Goal: Task Accomplishment & Management: Complete application form

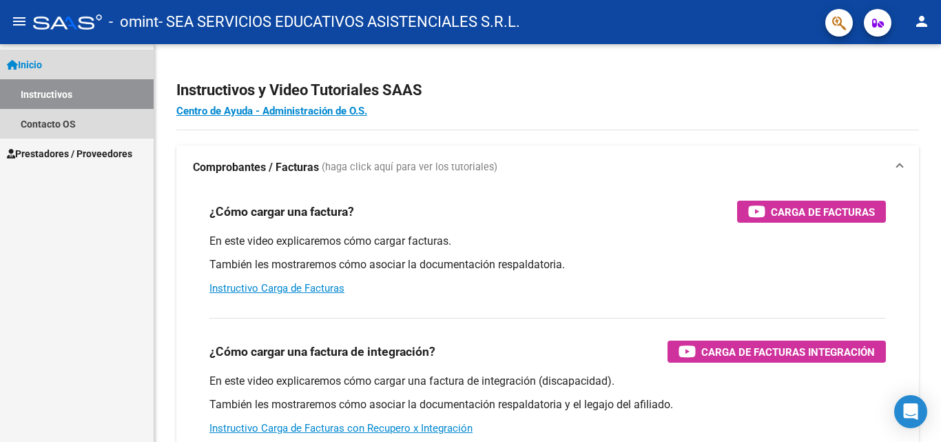
click at [62, 96] on link "Instructivos" at bounding box center [77, 94] width 154 height 30
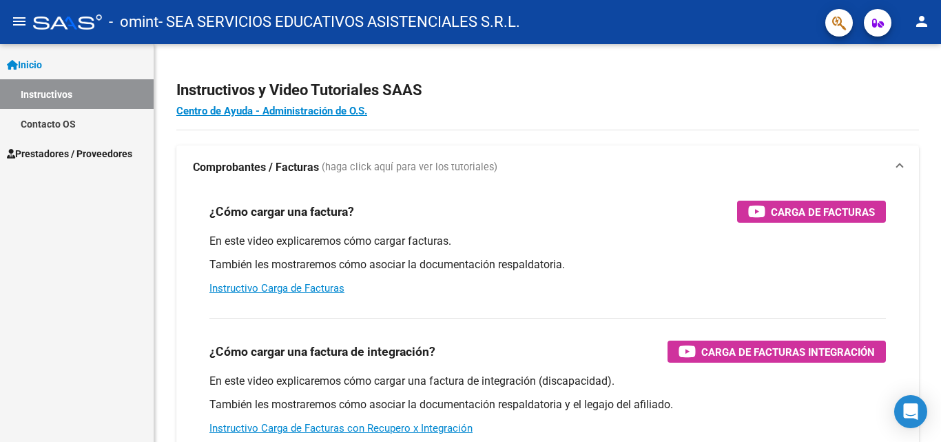
click at [53, 153] on span "Prestadores / Proveedores" at bounding box center [69, 153] width 125 height 15
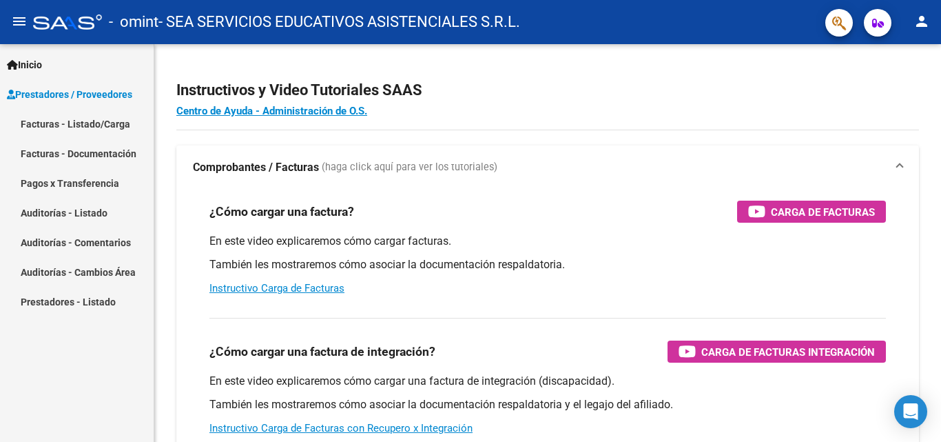
click at [90, 154] on link "Facturas - Documentación" at bounding box center [77, 153] width 154 height 30
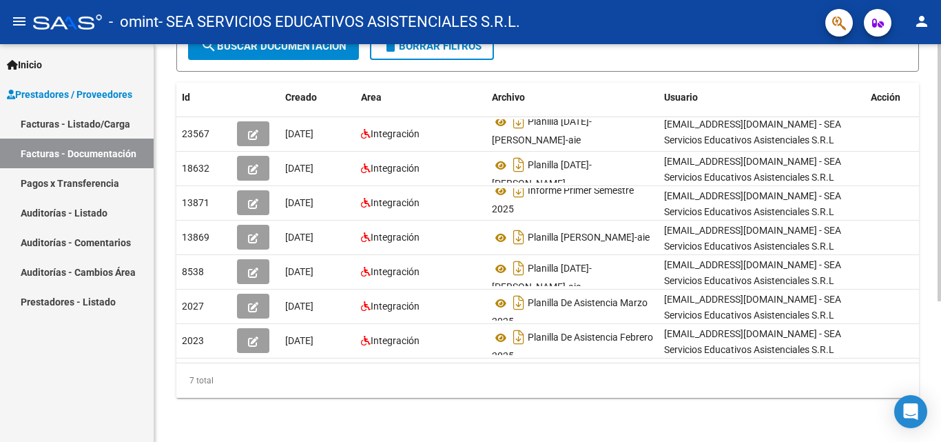
scroll to position [218, 0]
click at [39, 183] on link "Pagos x Transferencia" at bounding box center [77, 183] width 154 height 30
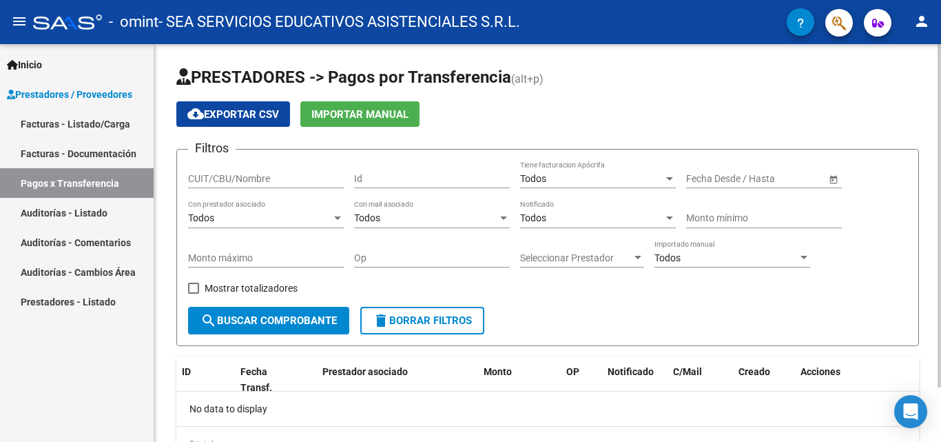
click at [333, 218] on div at bounding box center [337, 218] width 12 height 11
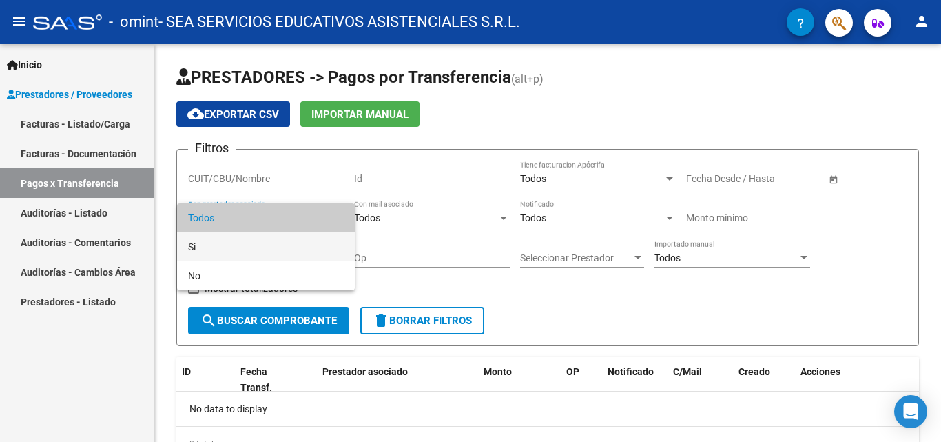
click at [245, 247] on span "Si" at bounding box center [266, 246] width 156 height 29
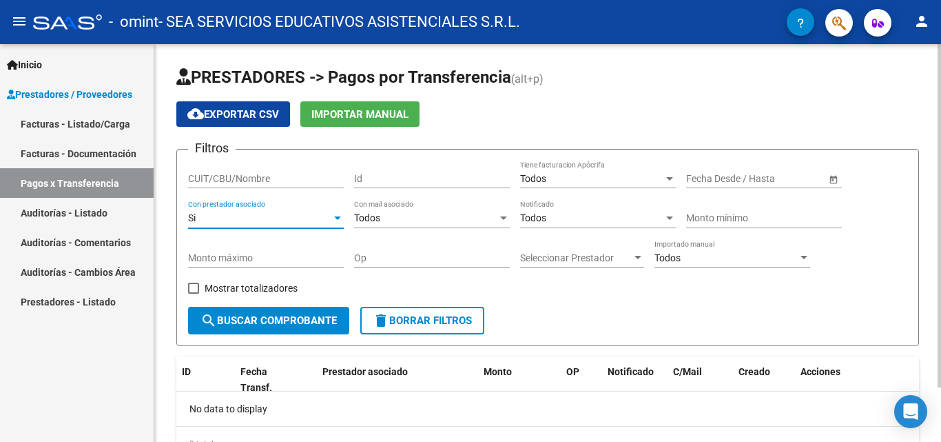
click at [411, 220] on div "Todos" at bounding box center [425, 218] width 143 height 12
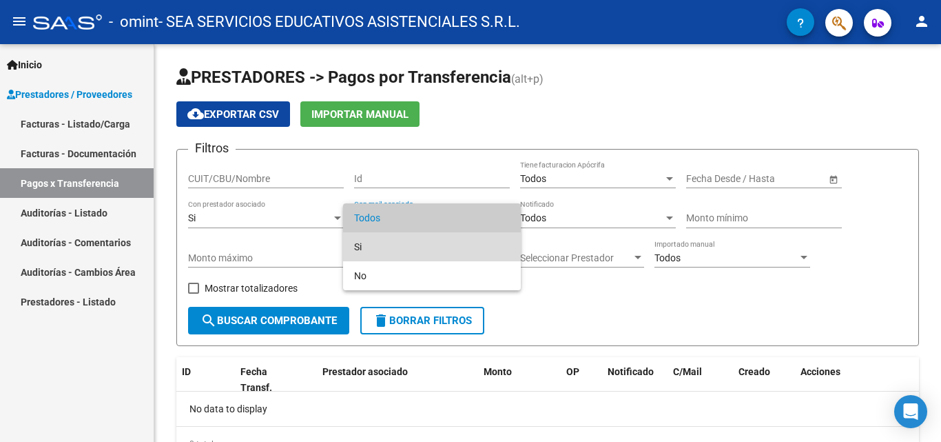
click at [397, 245] on span "Si" at bounding box center [432, 246] width 156 height 29
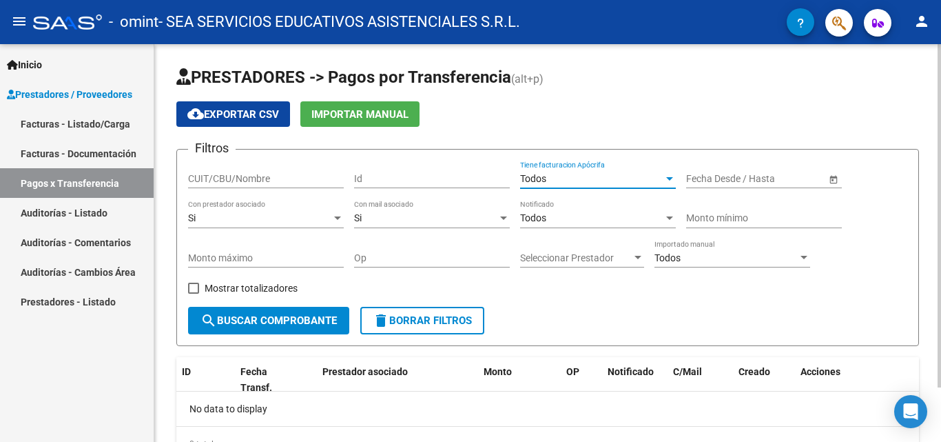
click at [631, 176] on div "Todos" at bounding box center [591, 179] width 143 height 12
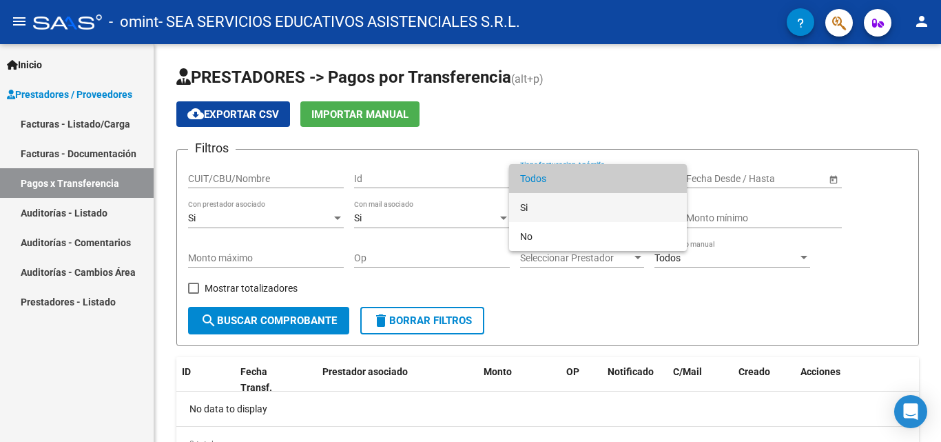
click at [552, 214] on span "Si" at bounding box center [598, 207] width 156 height 29
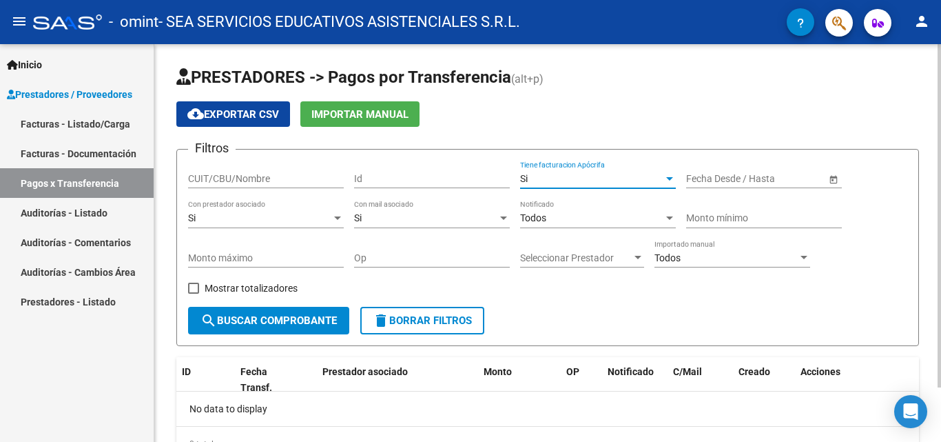
click at [649, 220] on div "Todos" at bounding box center [591, 218] width 143 height 12
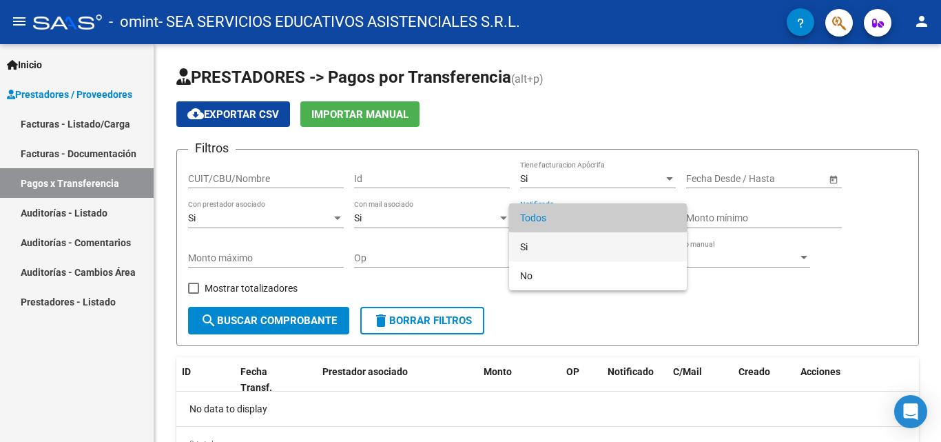
click at [575, 247] on span "Si" at bounding box center [598, 246] width 156 height 29
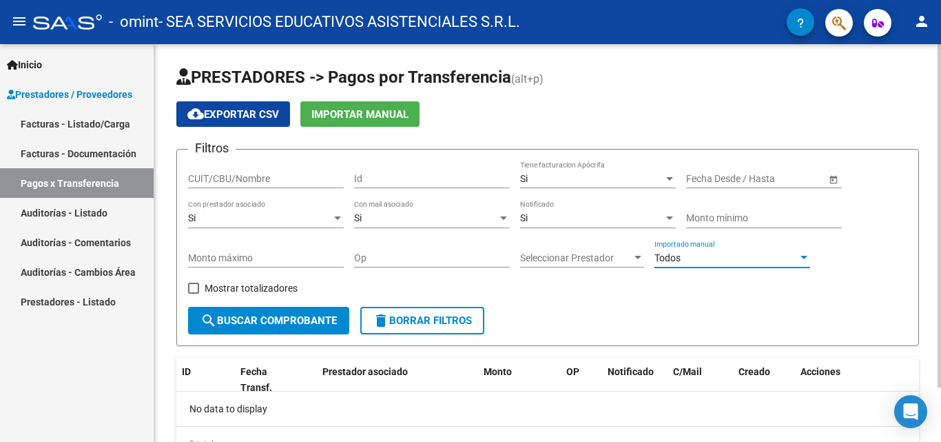
click at [702, 262] on div "Todos" at bounding box center [725, 258] width 143 height 12
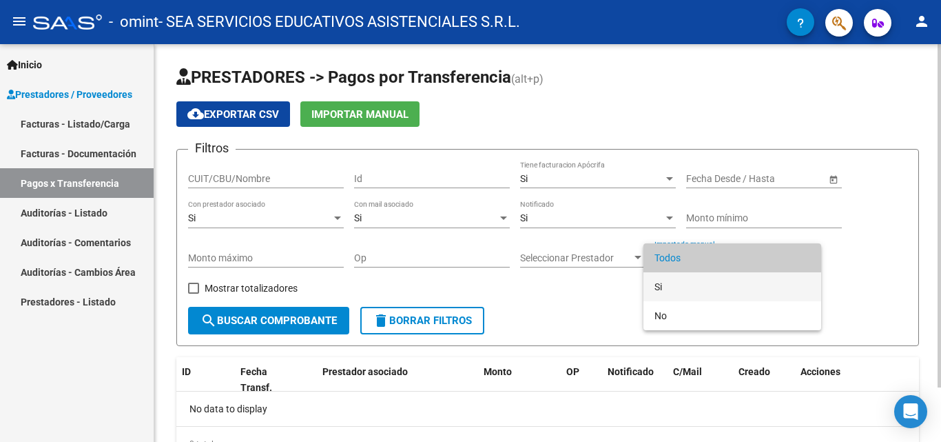
click at [705, 290] on span "Si" at bounding box center [732, 286] width 156 height 29
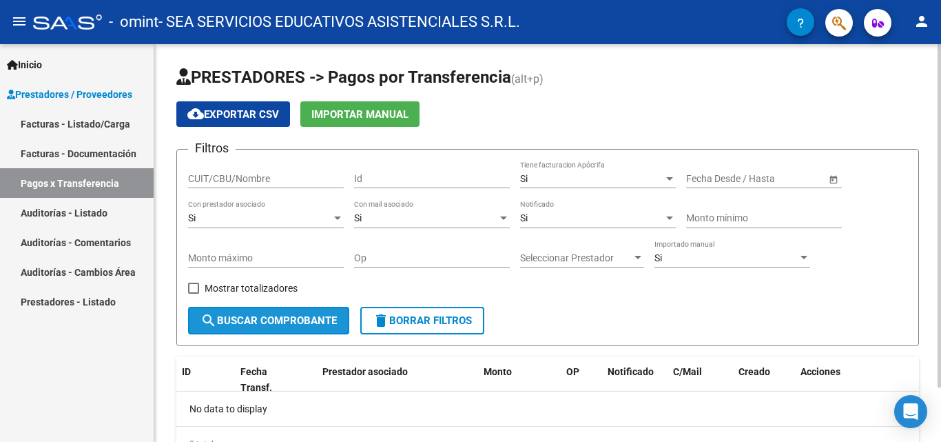
click at [296, 318] on span "search Buscar Comprobante" at bounding box center [268, 320] width 136 height 12
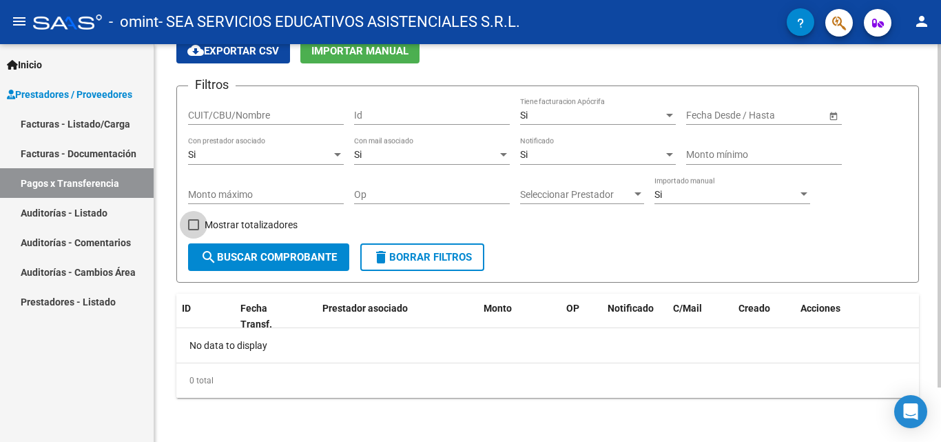
drag, startPoint x: 195, startPoint y: 225, endPoint x: 203, endPoint y: 223, distance: 8.4
click at [196, 225] on span at bounding box center [193, 224] width 11 height 11
click at [194, 230] on input "Mostrar totalizadores" at bounding box center [193, 230] width 1 height 1
checkbox input "true"
click at [273, 249] on button "search Buscar Comprobante" at bounding box center [268, 257] width 161 height 28
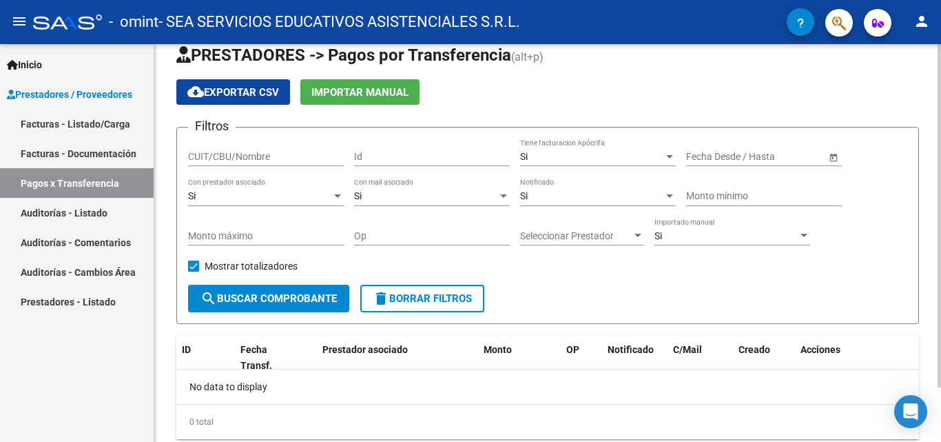
scroll to position [0, 0]
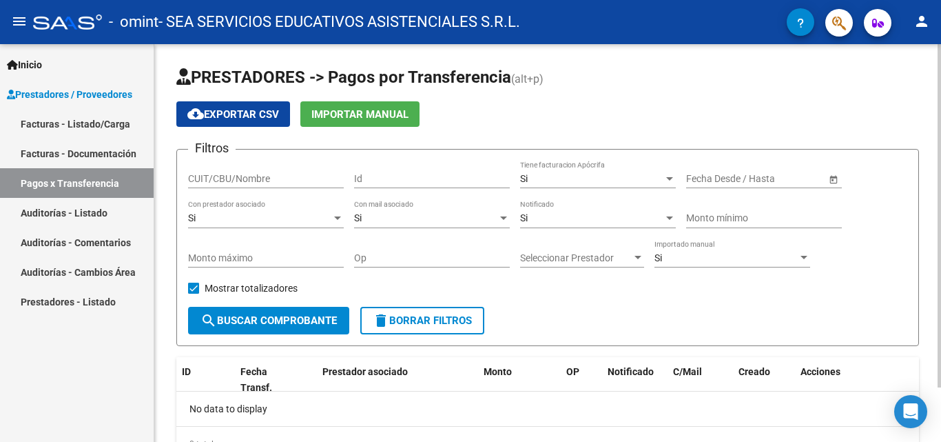
click at [281, 178] on input "CUIT/CBU/Nombre" at bounding box center [266, 179] width 156 height 12
type input "33710312309"
drag, startPoint x: 491, startPoint y: 178, endPoint x: 525, endPoint y: 169, distance: 35.1
click at [492, 178] on input "Id" at bounding box center [432, 179] width 156 height 12
click at [623, 172] on div "Si Tiene facturacion Apócrifa" at bounding box center [598, 175] width 156 height 28
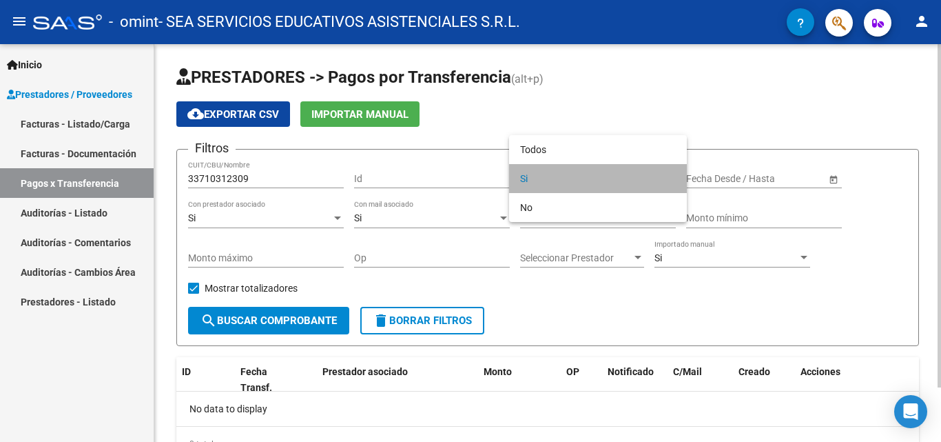
drag, startPoint x: 623, startPoint y: 172, endPoint x: 639, endPoint y: 169, distance: 15.5
click at [624, 172] on span "Si" at bounding box center [598, 178] width 156 height 29
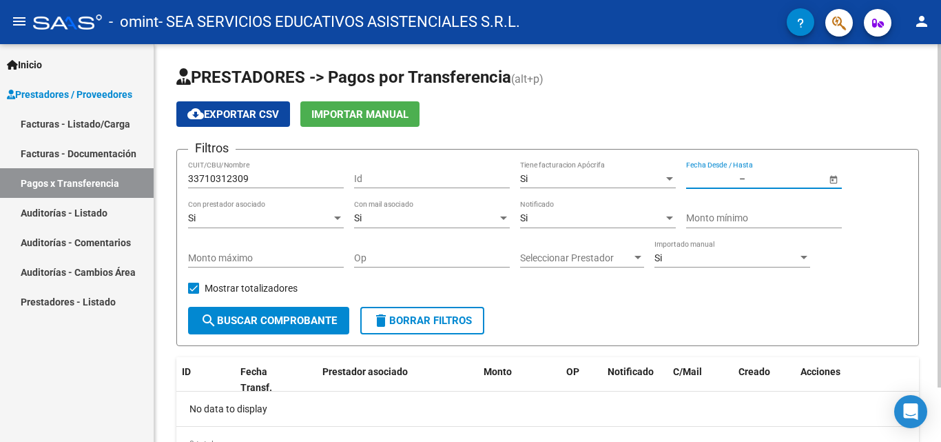
click at [729, 178] on input "text" at bounding box center [711, 179] width 50 height 12
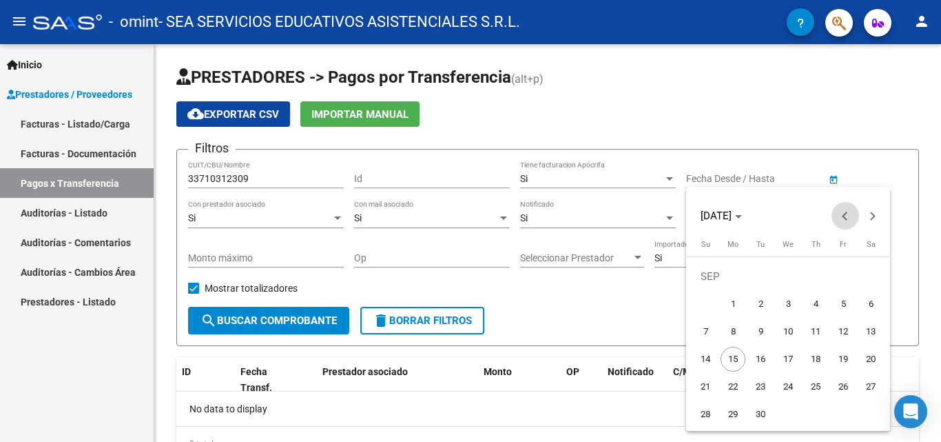
click at [840, 217] on span "Previous month" at bounding box center [845, 216] width 28 height 28
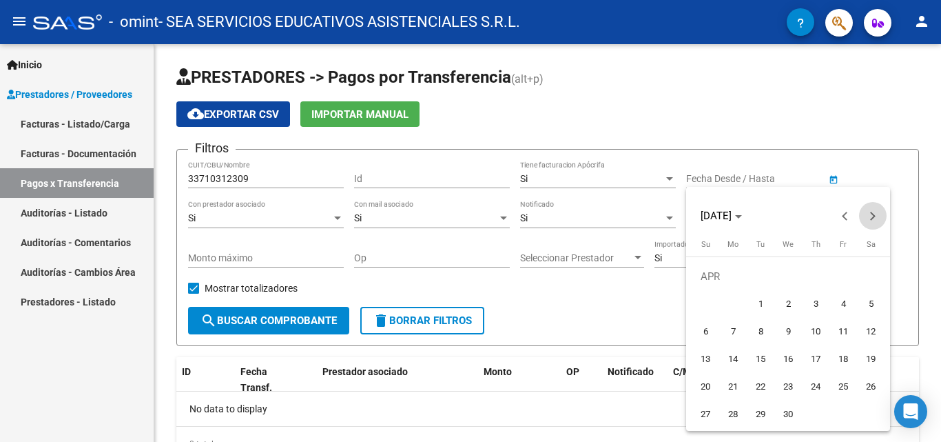
click at [876, 211] on span "Next month" at bounding box center [873, 216] width 28 height 28
click at [726, 216] on span "[DATE]" at bounding box center [716, 215] width 31 height 12
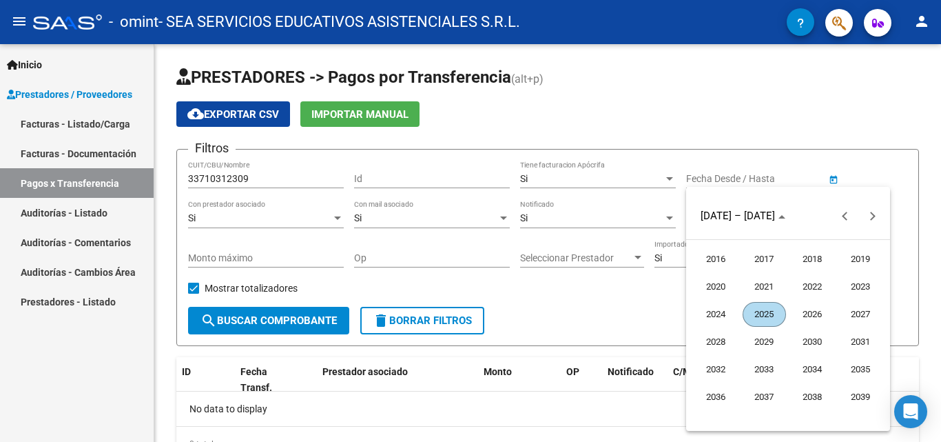
click at [764, 311] on span "2025" at bounding box center [764, 314] width 43 height 25
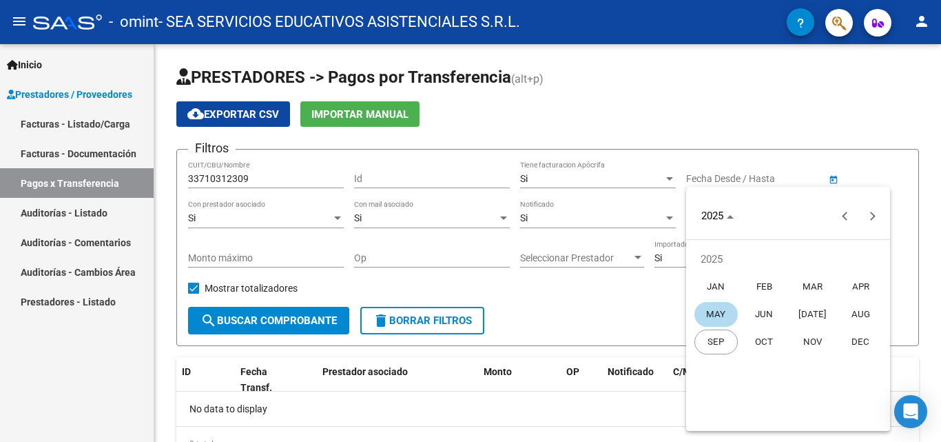
click at [716, 338] on span "SEP" at bounding box center [715, 341] width 43 height 25
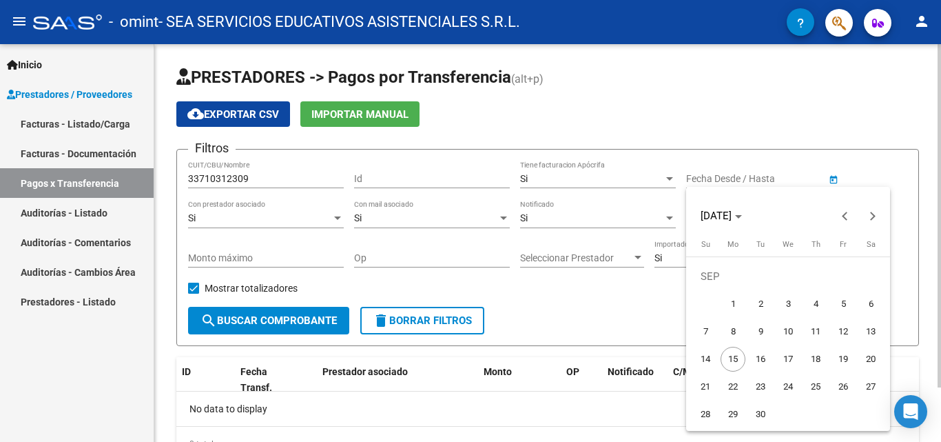
click at [599, 323] on div at bounding box center [470, 221] width 941 height 442
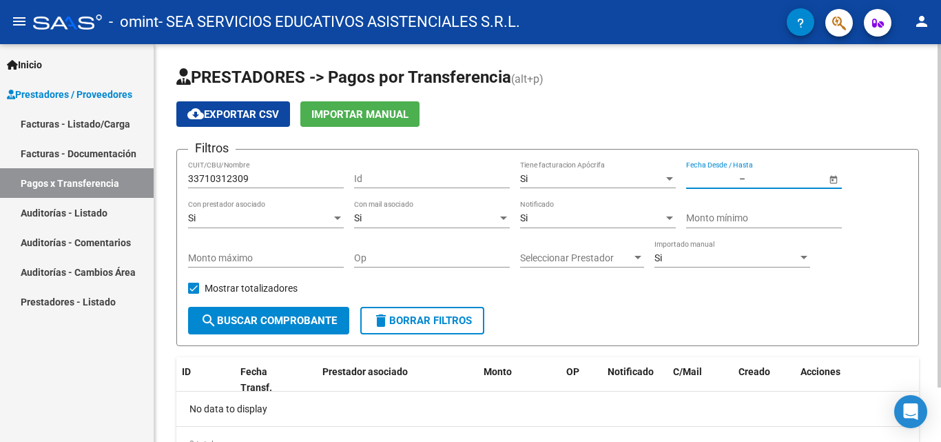
click at [749, 181] on input "text" at bounding box center [782, 179] width 68 height 12
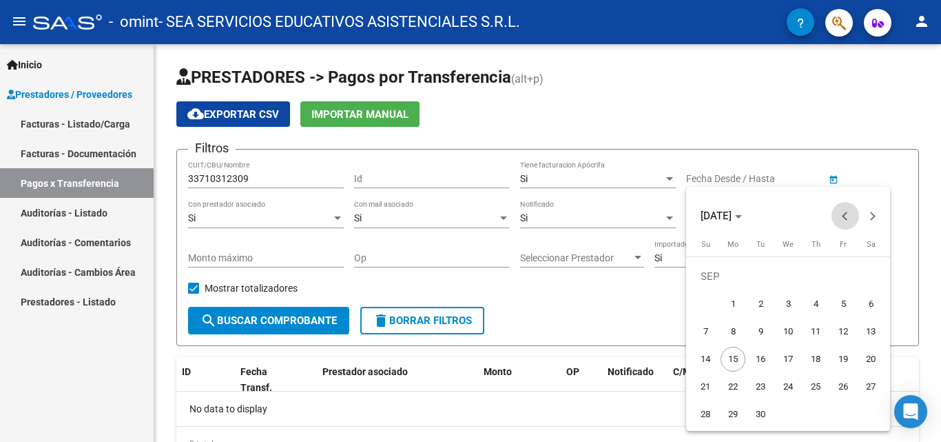
click at [842, 216] on button "Previous month" at bounding box center [845, 216] width 28 height 28
click at [836, 217] on span "Previous month" at bounding box center [845, 216] width 28 height 28
click at [837, 218] on span "Previous month" at bounding box center [845, 216] width 28 height 28
click at [814, 280] on span "1" at bounding box center [815, 276] width 25 height 25
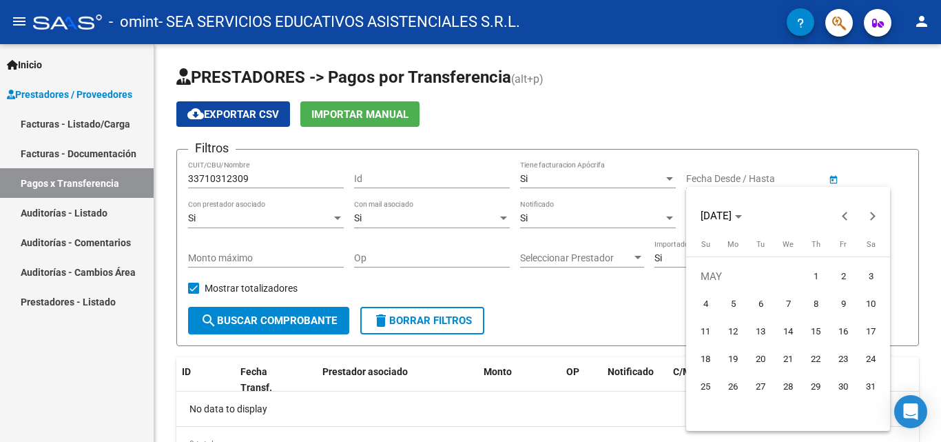
type input "[DATE]"
click at [794, 174] on div at bounding box center [470, 221] width 941 height 442
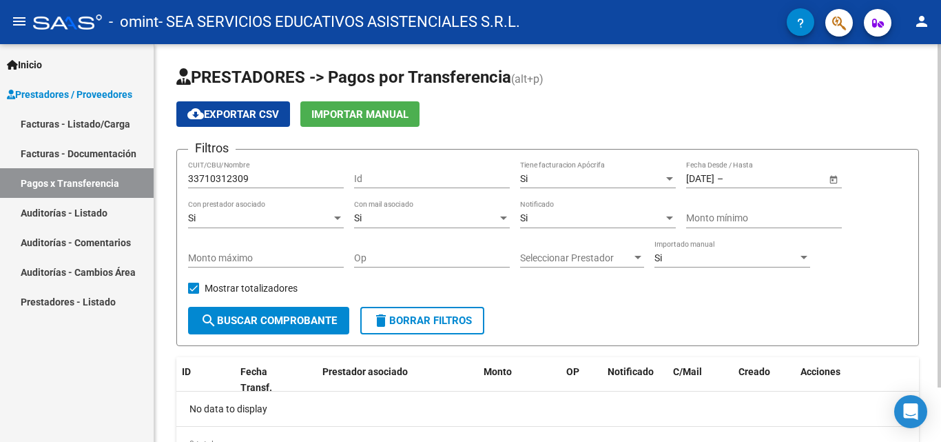
click at [835, 181] on span "Open calendar" at bounding box center [833, 179] width 33 height 33
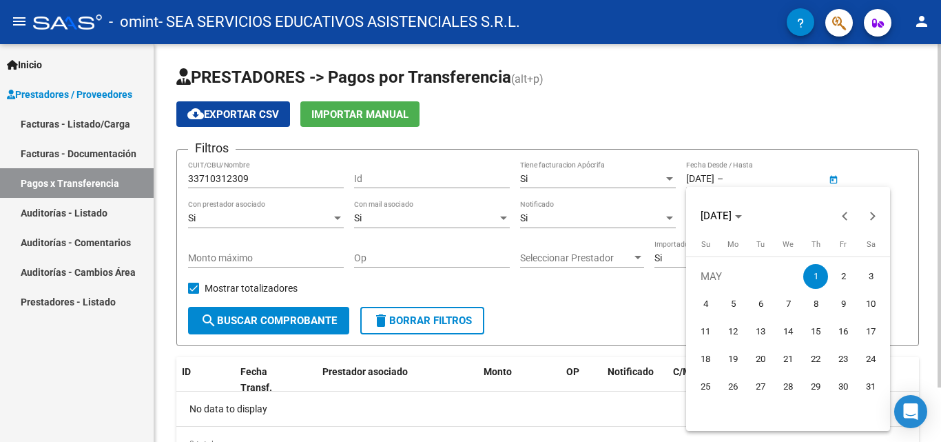
click at [835, 181] on div at bounding box center [470, 221] width 941 height 442
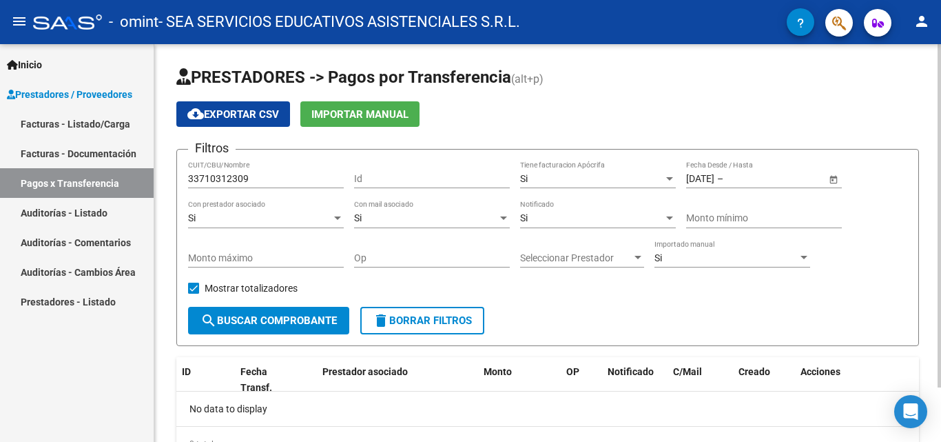
click at [282, 320] on span "search Buscar Comprobante" at bounding box center [268, 320] width 136 height 12
click at [86, 156] on link "Facturas - Documentación" at bounding box center [77, 153] width 154 height 30
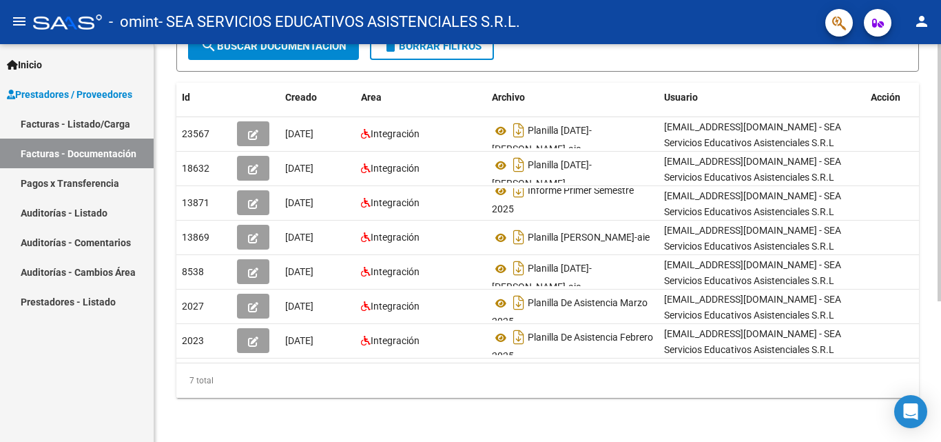
scroll to position [218, 0]
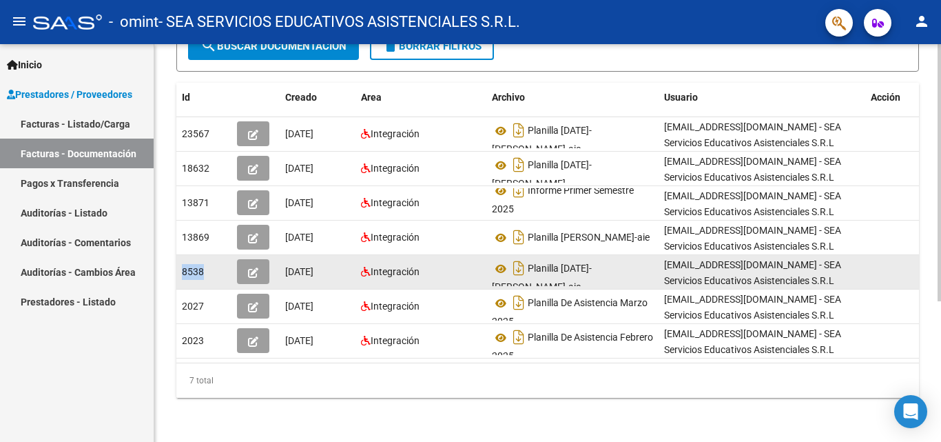
drag, startPoint x: 182, startPoint y: 259, endPoint x: 206, endPoint y: 259, distance: 24.1
click at [206, 264] on div "8538" at bounding box center [204, 272] width 44 height 16
copy span "8538"
click at [254, 267] on icon "button" at bounding box center [253, 272] width 10 height 10
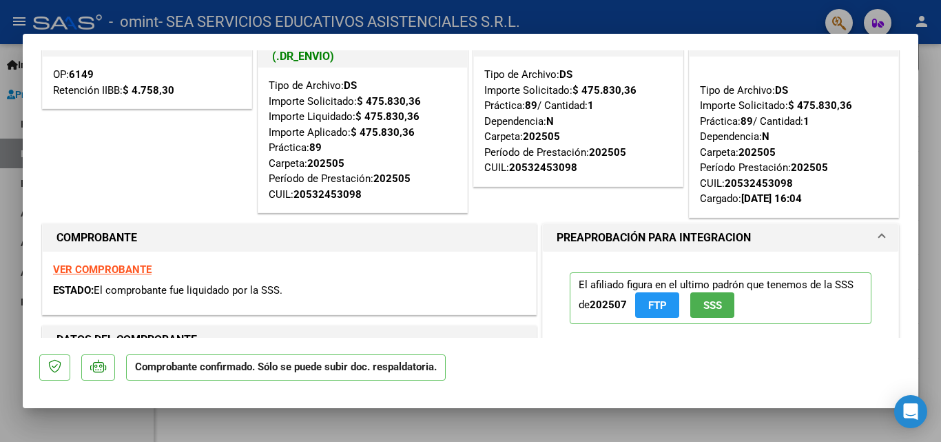
scroll to position [0, 0]
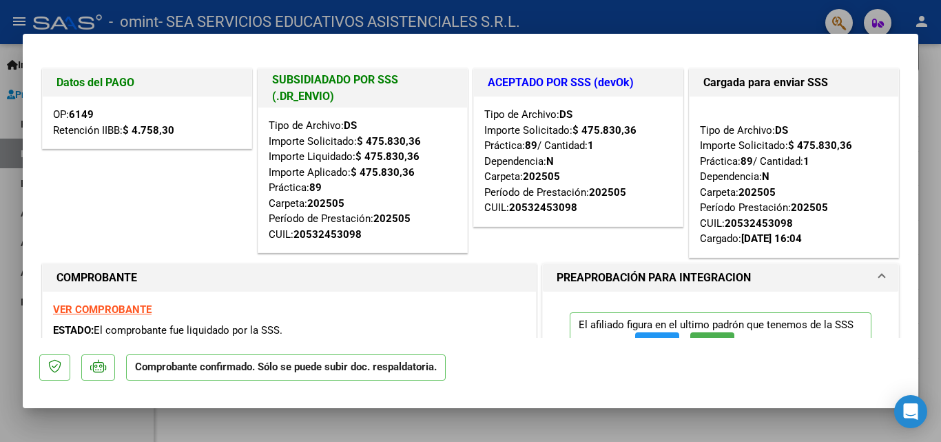
click at [932, 130] on div at bounding box center [470, 221] width 941 height 442
type input "$ 0,00"
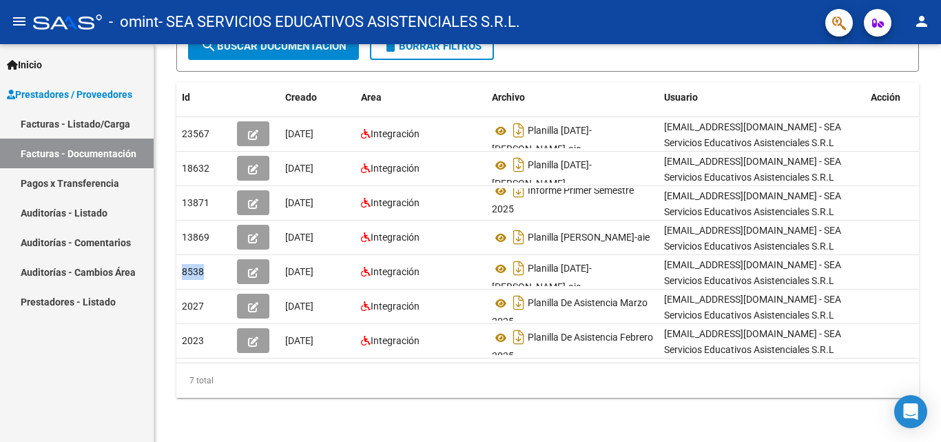
click at [41, 184] on link "Pagos x Transferencia" at bounding box center [77, 183] width 154 height 30
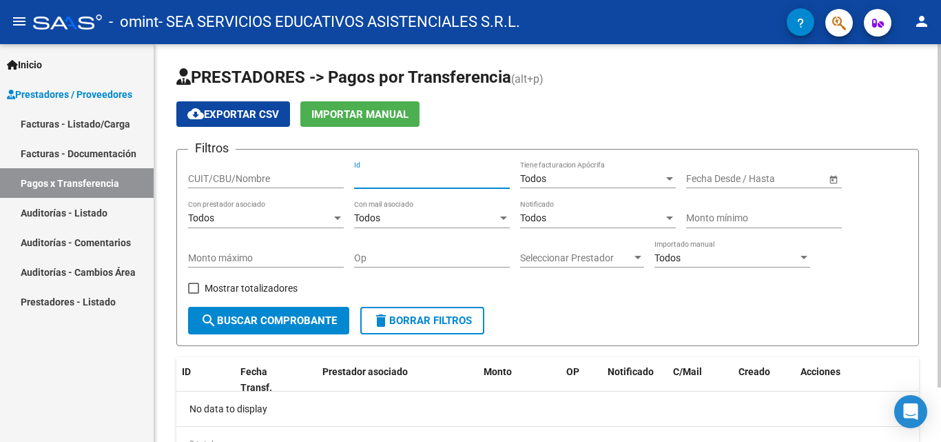
click at [366, 173] on input "Id" at bounding box center [432, 179] width 156 height 12
paste input "8538"
type input "8538"
click at [280, 318] on span "search Buscar Comprobante" at bounding box center [268, 320] width 136 height 12
click at [214, 174] on input "CUIT/CBU/Nombre" at bounding box center [266, 179] width 156 height 12
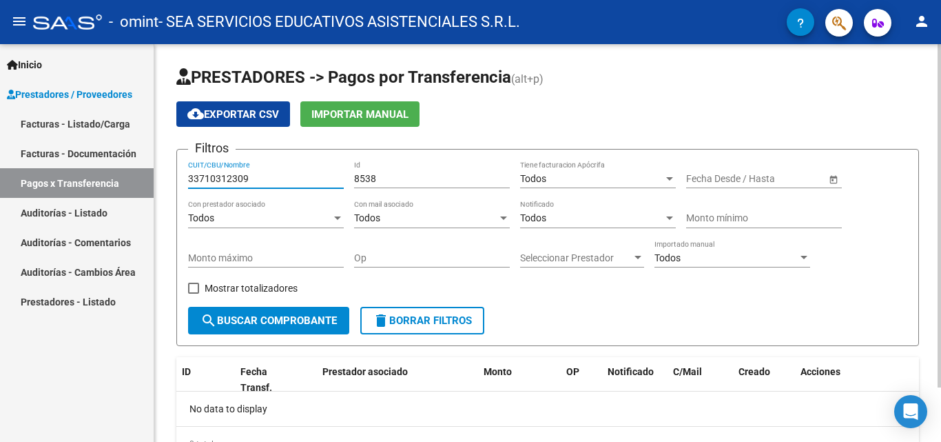
type input "33710312309"
click at [595, 180] on div "Todos" at bounding box center [591, 179] width 143 height 12
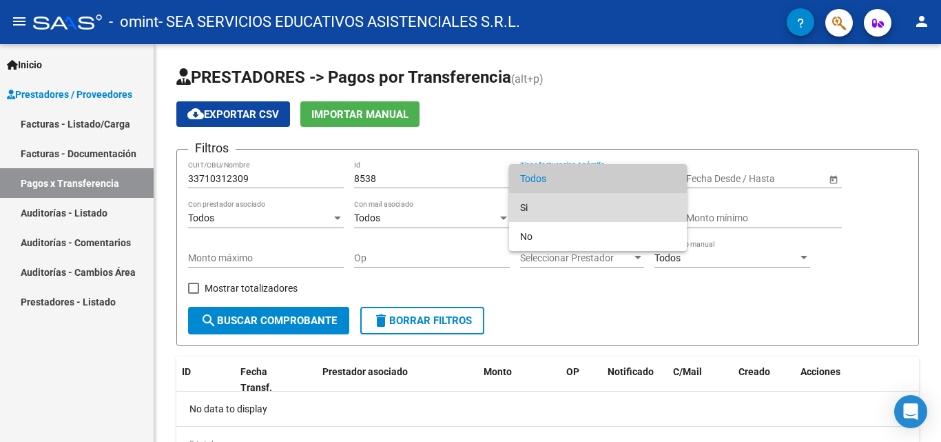
click at [551, 203] on span "Si" at bounding box center [598, 207] width 156 height 29
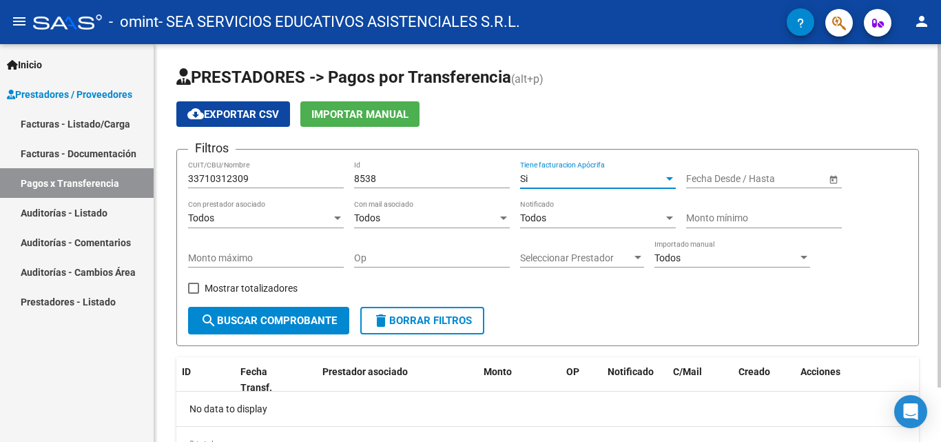
click at [733, 180] on input "text" at bounding box center [711, 179] width 50 height 12
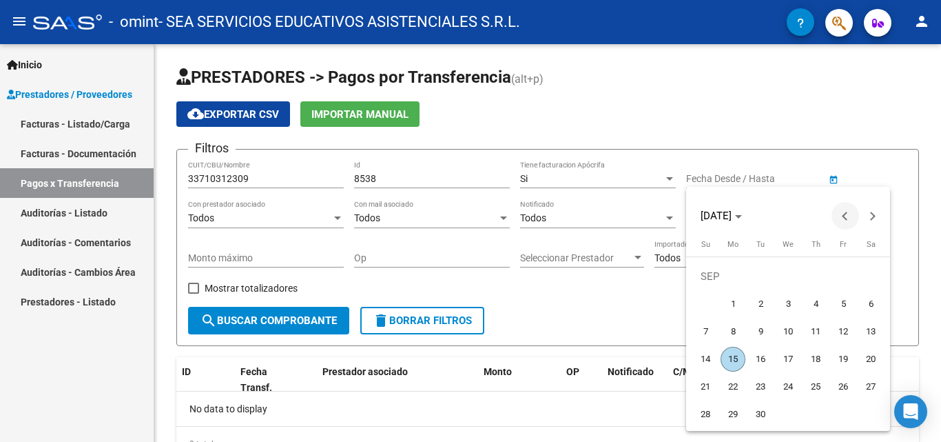
click at [843, 213] on span "Previous month" at bounding box center [845, 216] width 28 height 28
click at [841, 214] on span "Previous month" at bounding box center [845, 216] width 28 height 28
click at [817, 271] on span "1" at bounding box center [815, 276] width 25 height 25
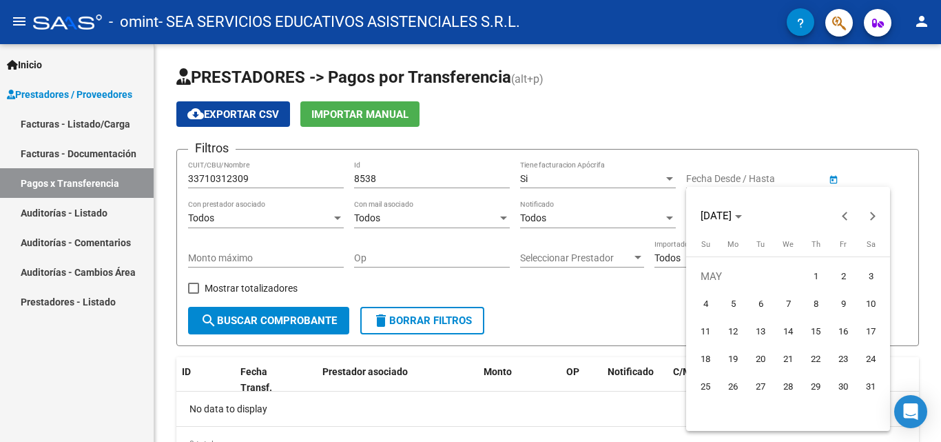
type input "[DATE]"
click at [874, 218] on button "Next month" at bounding box center [873, 216] width 28 height 28
click at [872, 218] on button "Next month" at bounding box center [873, 216] width 28 height 28
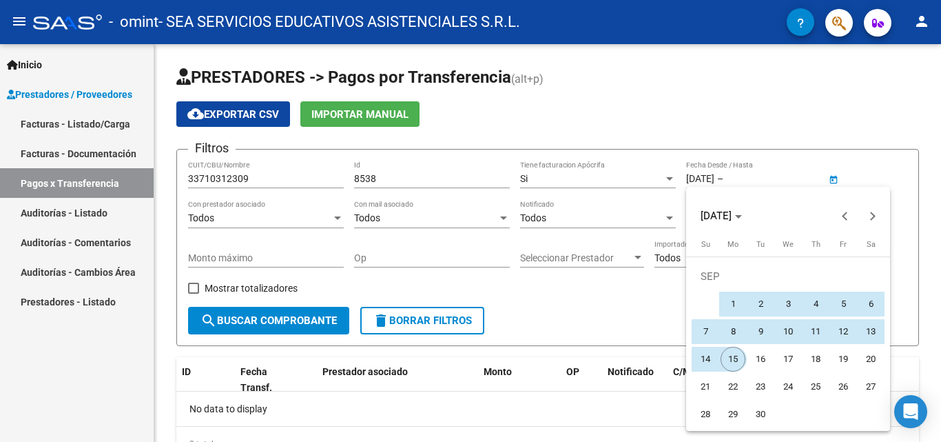
drag, startPoint x: 738, startPoint y: 356, endPoint x: 737, endPoint y: 349, distance: 7.6
click at [737, 355] on span "15" at bounding box center [733, 359] width 25 height 25
type input "[DATE]"
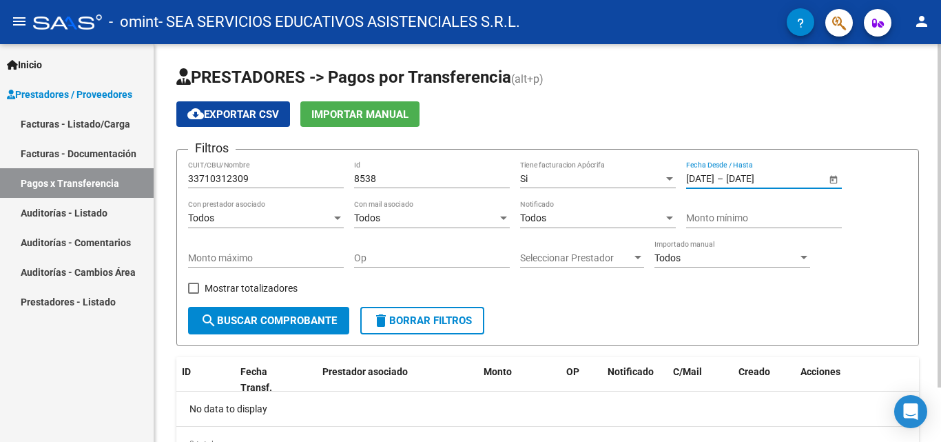
click at [326, 213] on div "Todos" at bounding box center [259, 218] width 143 height 12
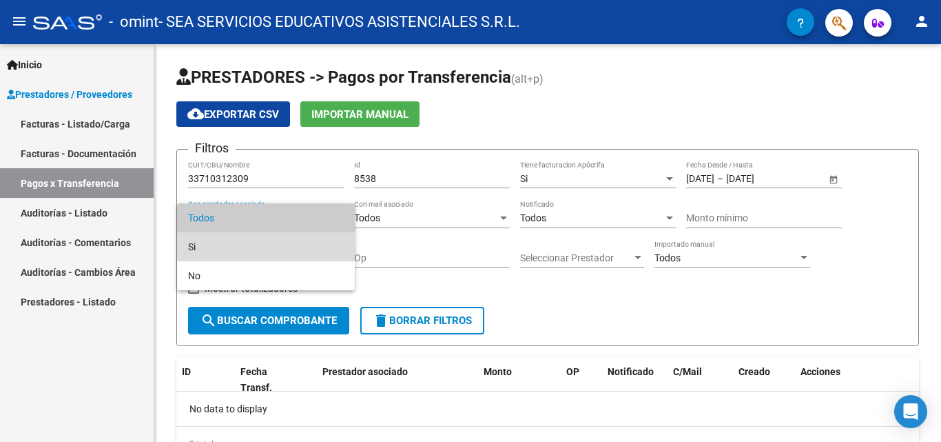
click at [266, 244] on span "Si" at bounding box center [266, 246] width 156 height 29
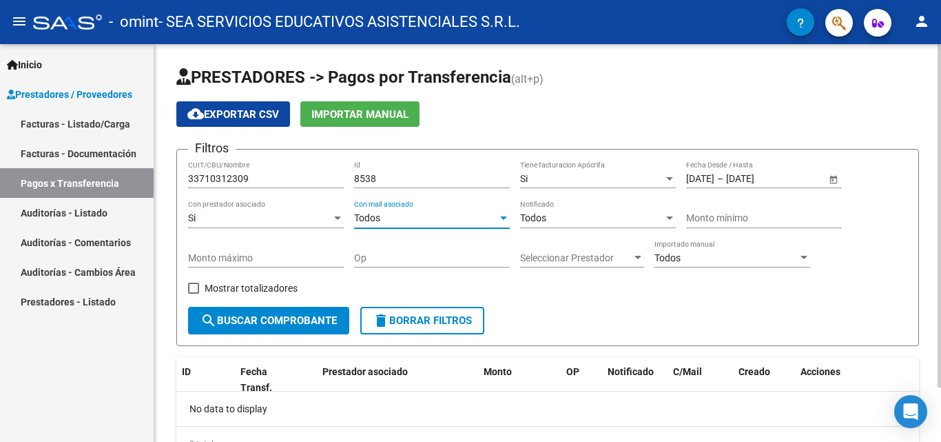
click at [426, 220] on div "Todos" at bounding box center [425, 218] width 143 height 12
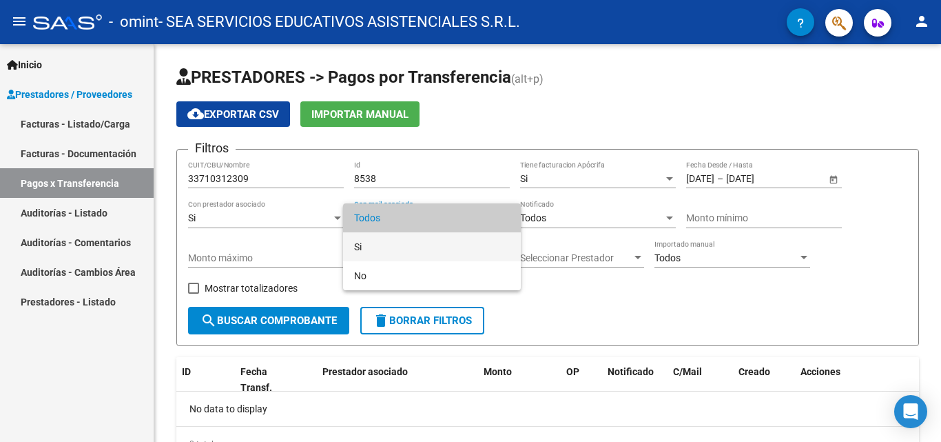
click at [415, 251] on span "Si" at bounding box center [432, 246] width 156 height 29
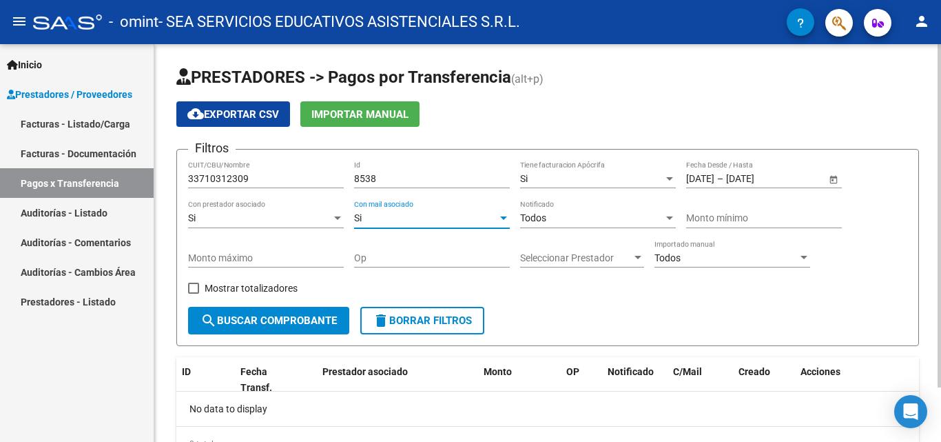
click at [464, 224] on div "Si Con mail asociado" at bounding box center [432, 214] width 156 height 28
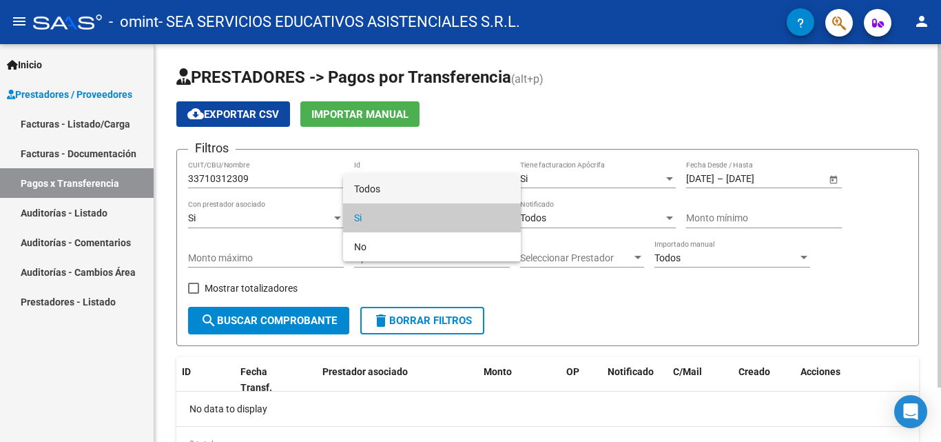
drag, startPoint x: 393, startPoint y: 185, endPoint x: 363, endPoint y: 197, distance: 32.5
click at [392, 186] on span "Todos" at bounding box center [432, 188] width 156 height 29
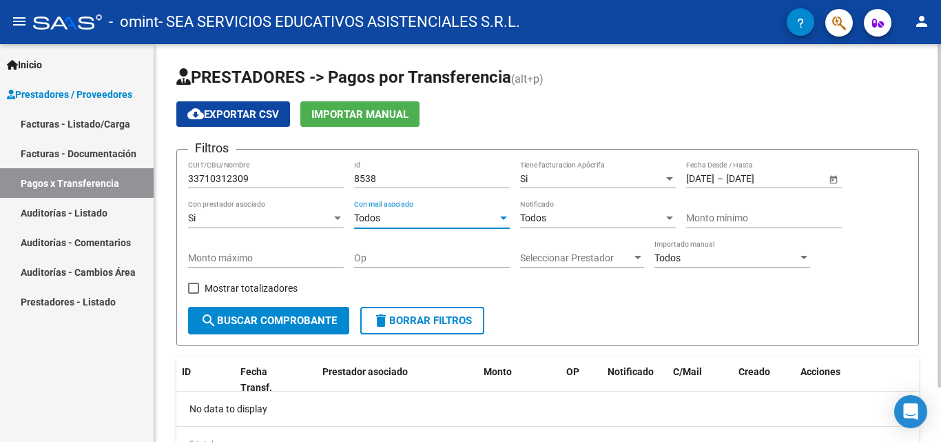
click at [310, 220] on div "Si" at bounding box center [259, 218] width 143 height 12
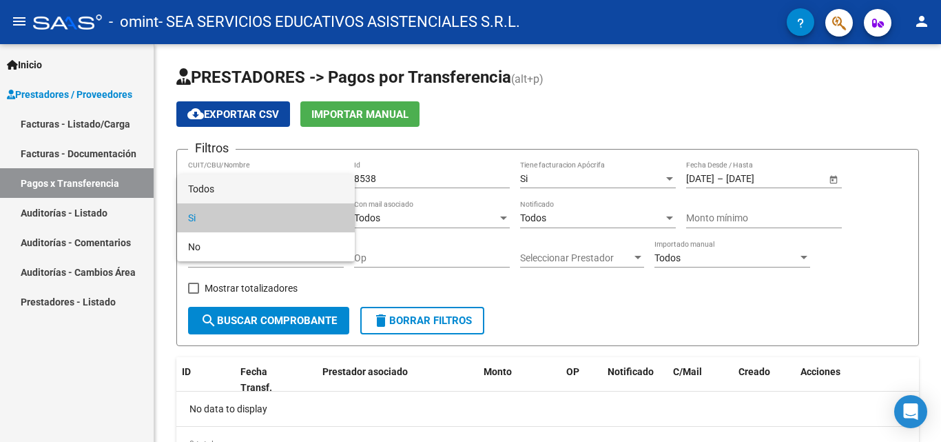
click at [269, 196] on span "Todos" at bounding box center [266, 188] width 156 height 29
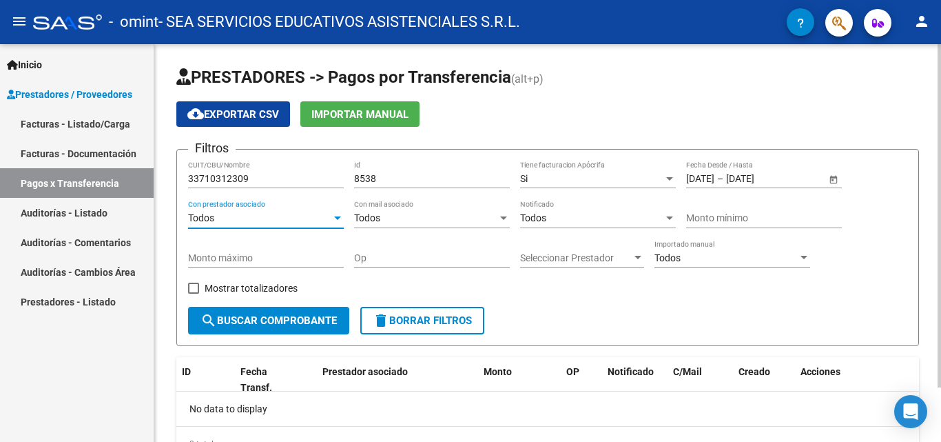
click at [551, 180] on div "Si" at bounding box center [591, 179] width 143 height 12
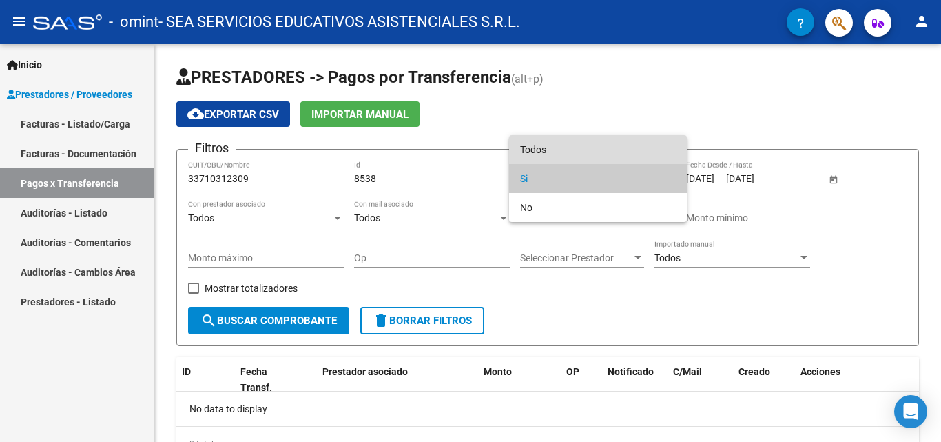
click at [548, 152] on span "Todos" at bounding box center [598, 149] width 156 height 29
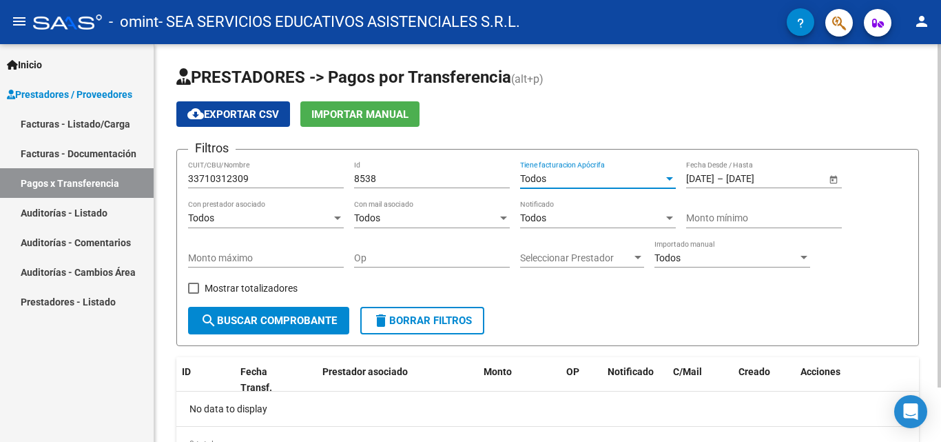
click at [721, 217] on input "Monto mínimo" at bounding box center [764, 218] width 156 height 12
click at [375, 255] on input "Op" at bounding box center [432, 258] width 156 height 12
click at [635, 254] on div at bounding box center [638, 257] width 12 height 11
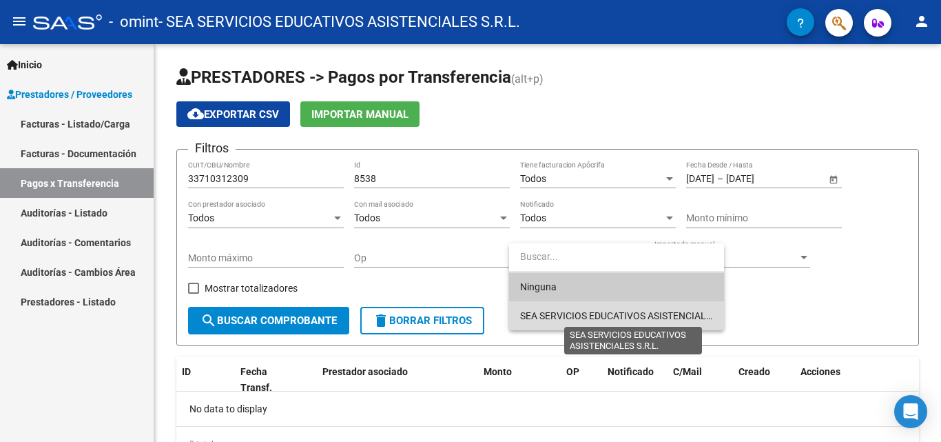
click at [626, 314] on span "SEA SERVICIOS EDUCATIVOS ASISTENCIALES S.R.L." at bounding box center [632, 315] width 225 height 11
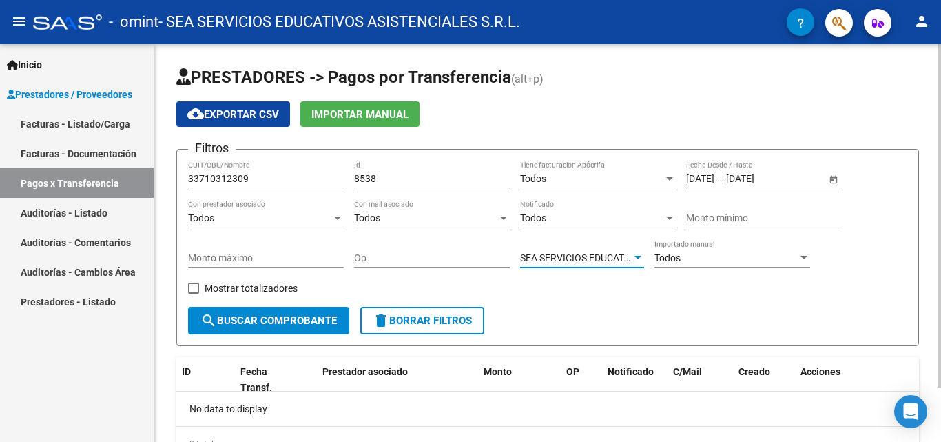
click at [722, 261] on div "Todos" at bounding box center [725, 258] width 143 height 12
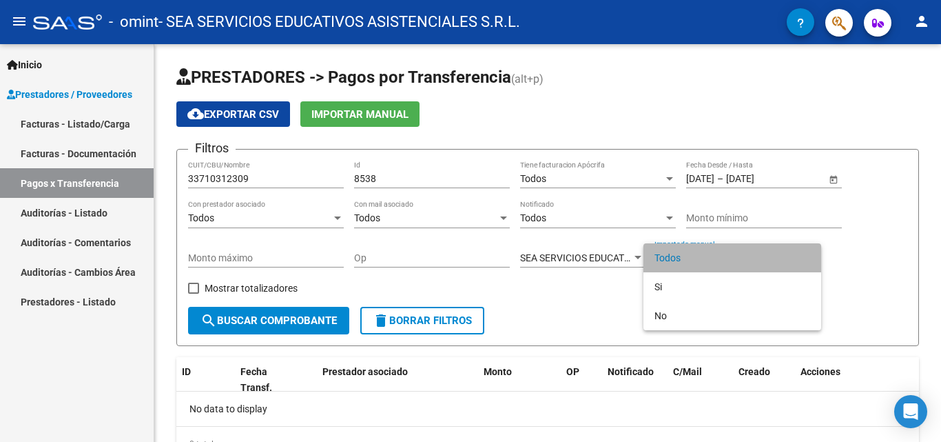
click at [720, 261] on span "Todos" at bounding box center [732, 257] width 156 height 29
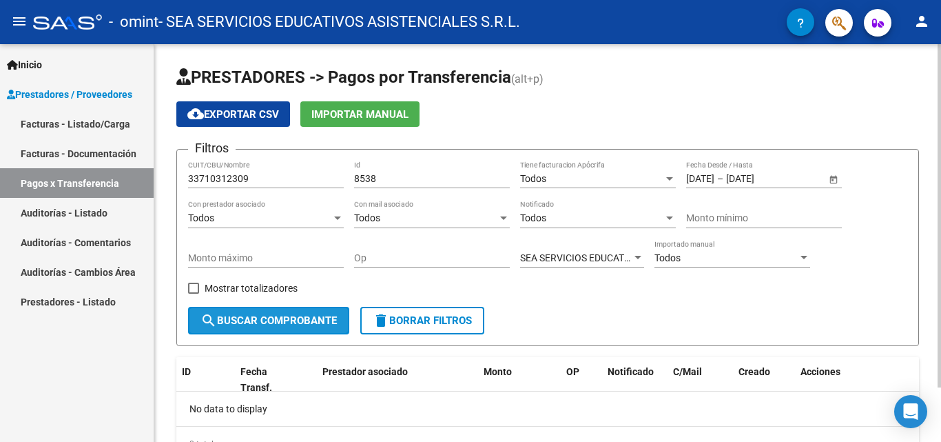
click at [291, 316] on span "search Buscar Comprobante" at bounding box center [268, 320] width 136 height 12
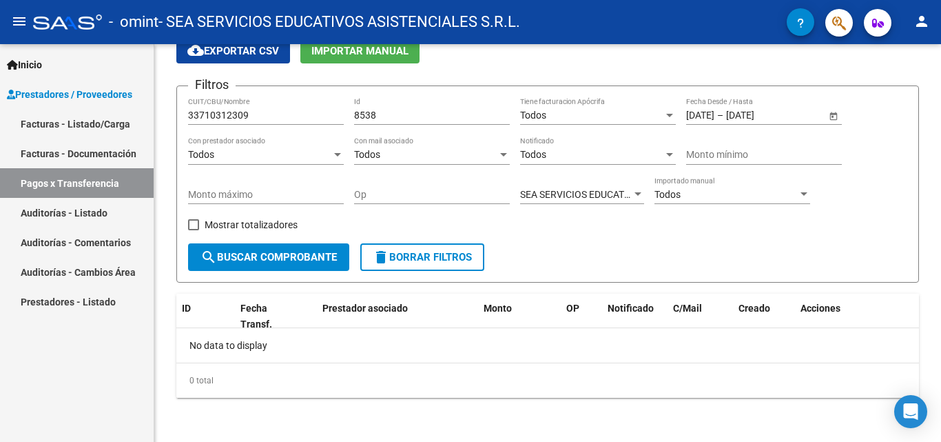
click at [72, 149] on link "Facturas - Documentación" at bounding box center [77, 153] width 154 height 30
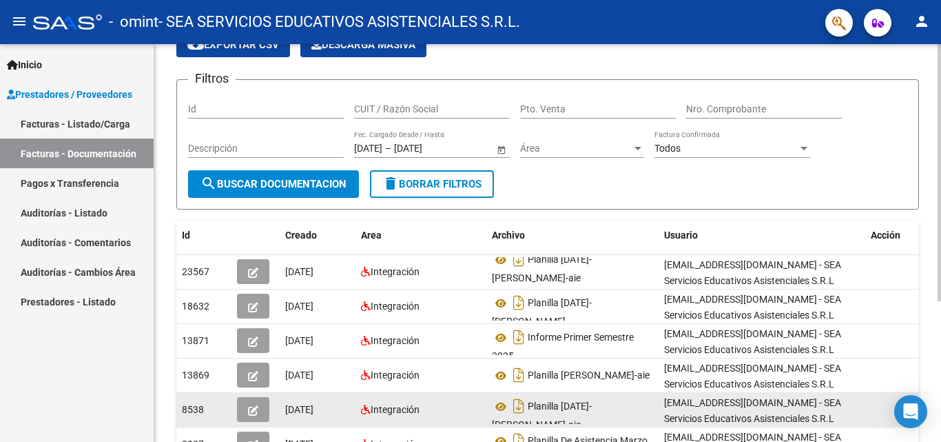
scroll to position [138, 0]
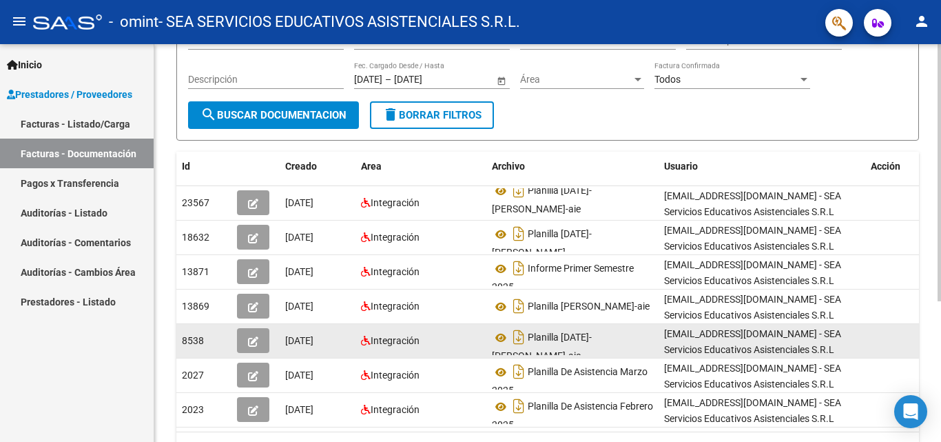
click at [250, 342] on icon "button" at bounding box center [253, 341] width 10 height 10
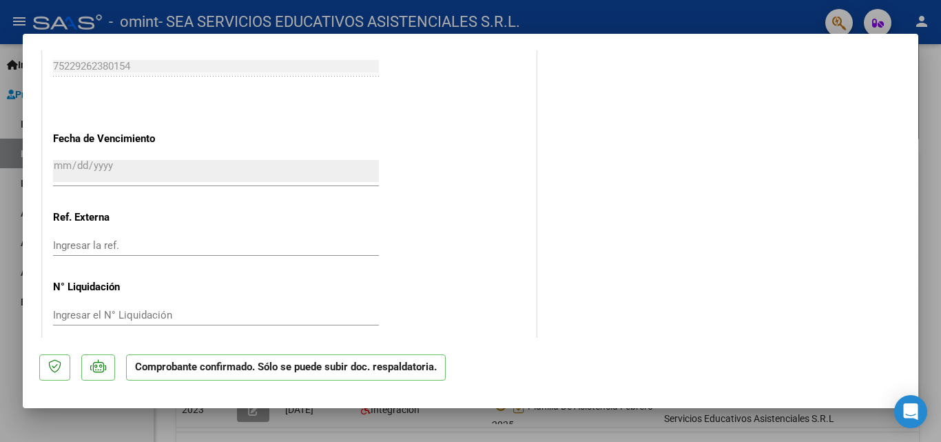
scroll to position [1004, 0]
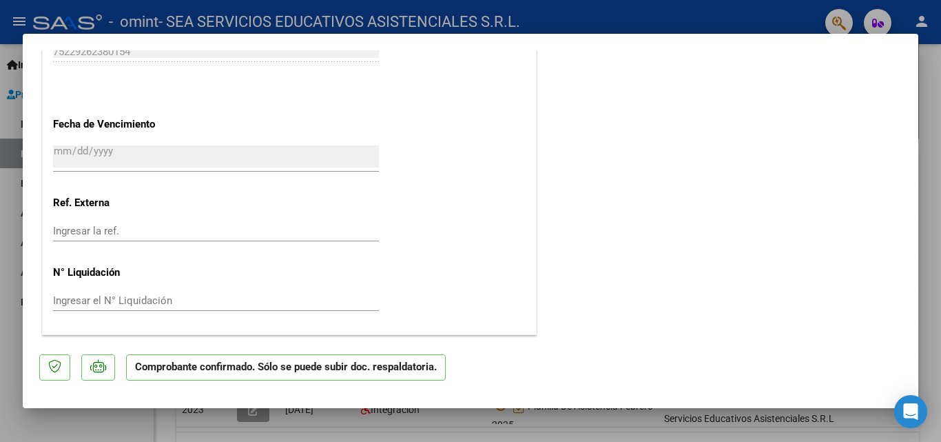
click at [940, 123] on div at bounding box center [470, 221] width 941 height 442
type input "$ 0,00"
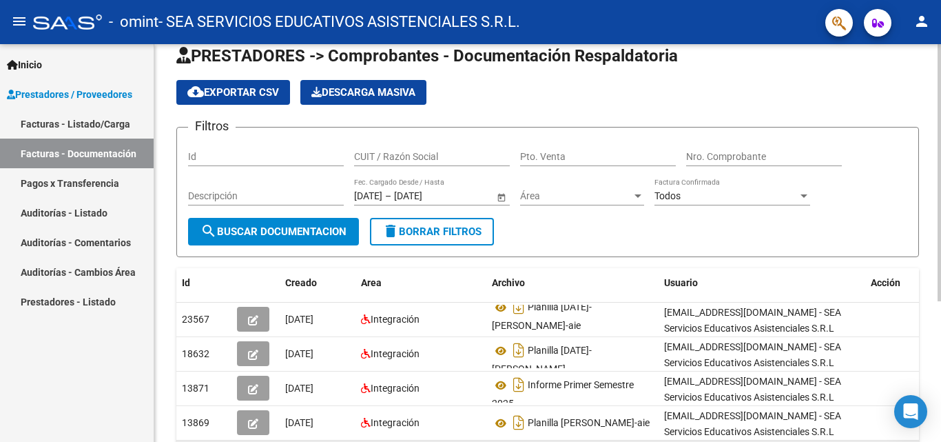
scroll to position [0, 0]
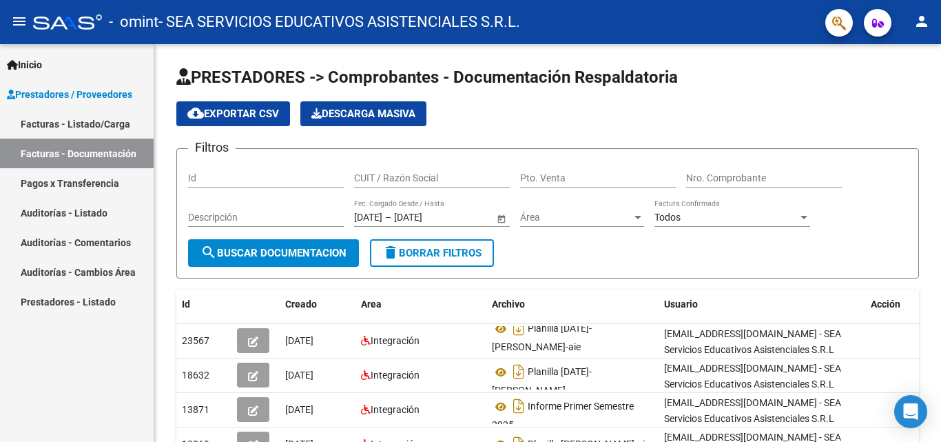
click at [67, 123] on link "Facturas - Listado/Carga" at bounding box center [77, 124] width 154 height 30
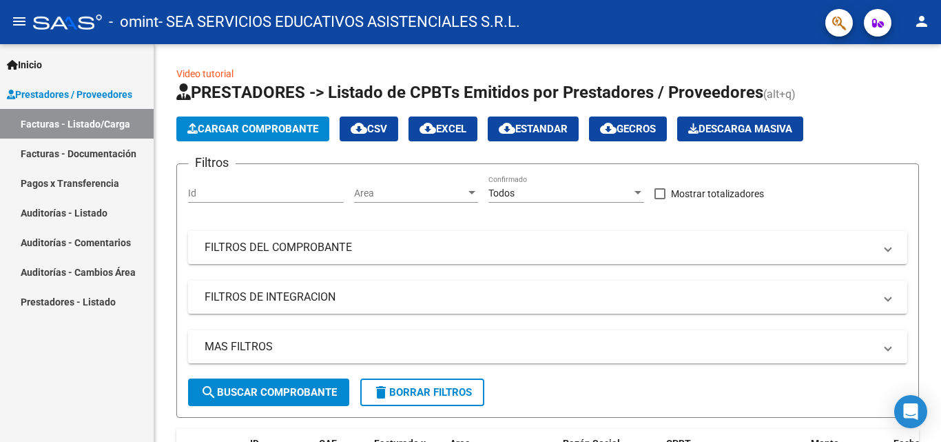
click at [79, 183] on link "Pagos x Transferencia" at bounding box center [77, 183] width 154 height 30
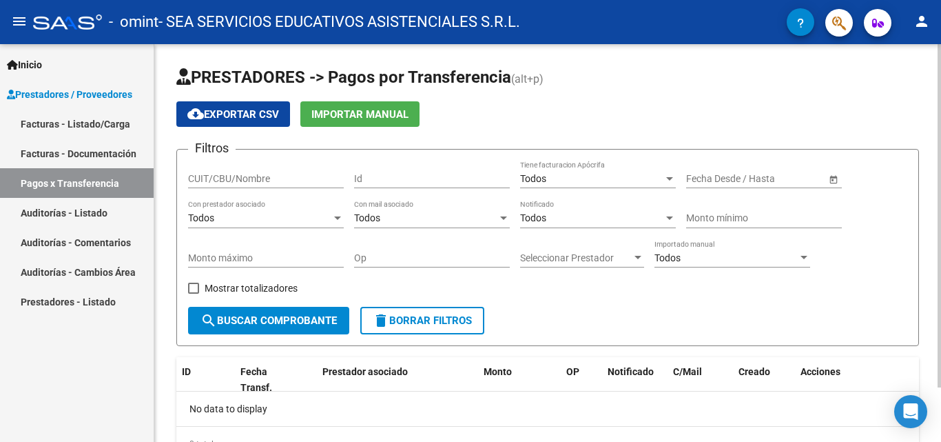
click at [292, 180] on input "CUIT/CBU/Nombre" at bounding box center [266, 179] width 156 height 12
type input "33710312309"
click at [551, 183] on div "Todos" at bounding box center [591, 179] width 143 height 12
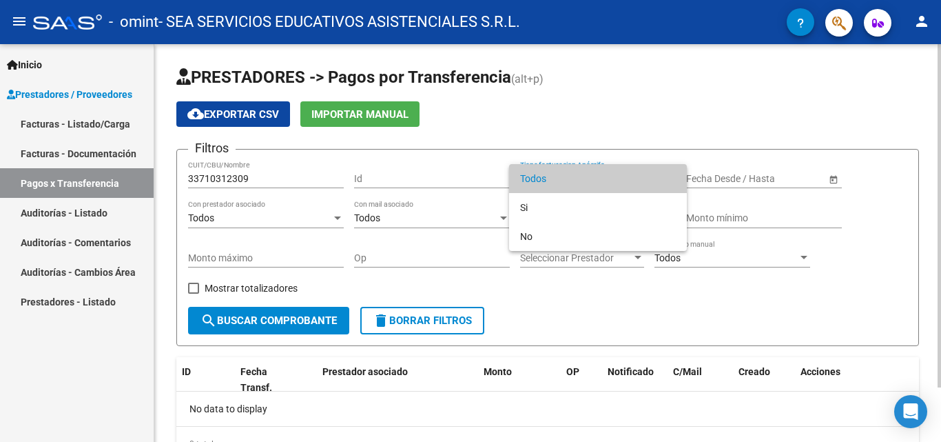
click at [551, 183] on span "Todos" at bounding box center [598, 178] width 156 height 29
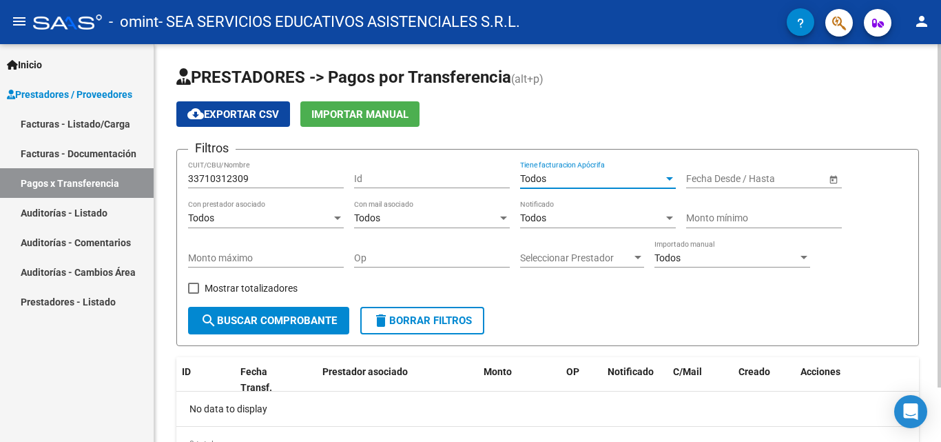
click at [704, 184] on input "text" at bounding box center [711, 179] width 50 height 12
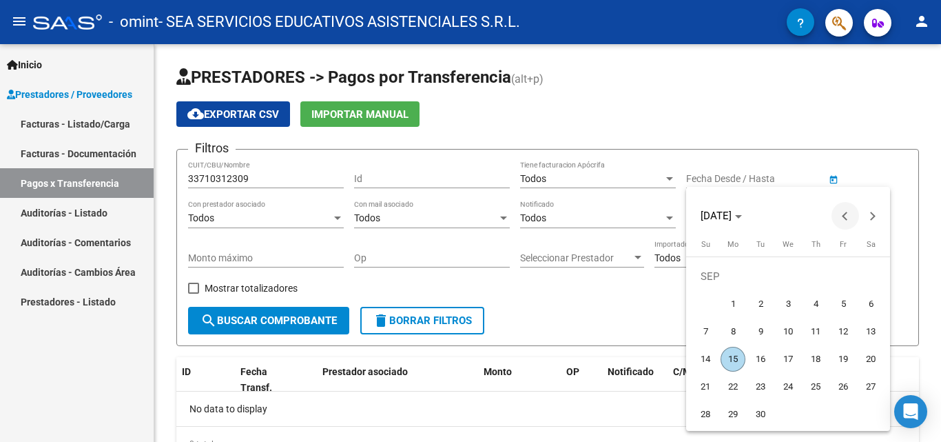
click at [841, 216] on span "Previous month" at bounding box center [845, 216] width 28 height 28
click at [838, 216] on span "Previous month" at bounding box center [845, 216] width 28 height 28
click at [758, 307] on span "1" at bounding box center [760, 303] width 25 height 25
type input "[DATE]"
click at [871, 218] on button "Next month" at bounding box center [873, 216] width 28 height 28
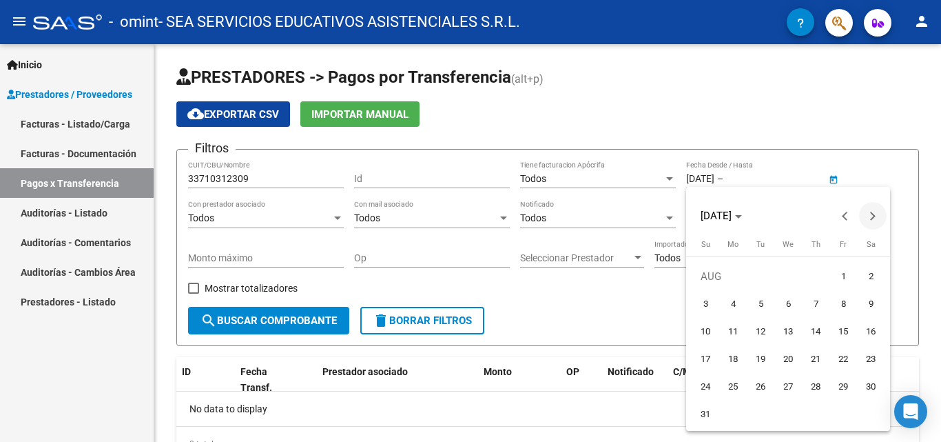
click at [871, 218] on button "Next month" at bounding box center [873, 216] width 28 height 28
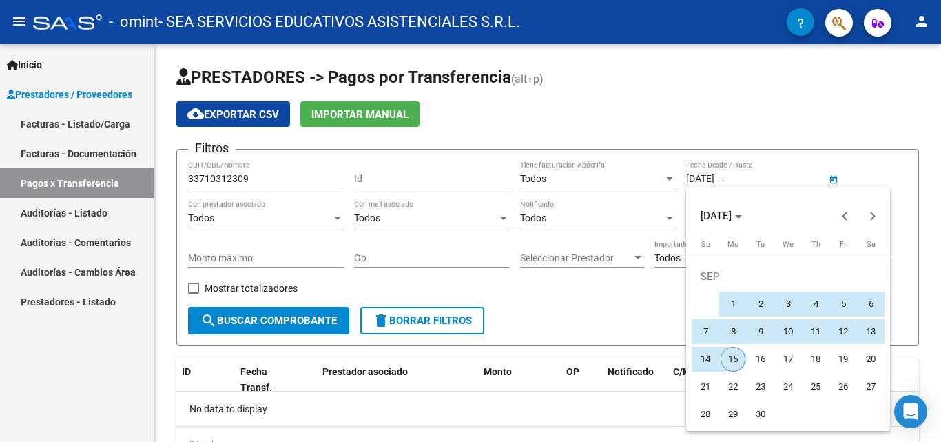
click at [732, 358] on span "15" at bounding box center [733, 359] width 25 height 25
type input "[DATE]"
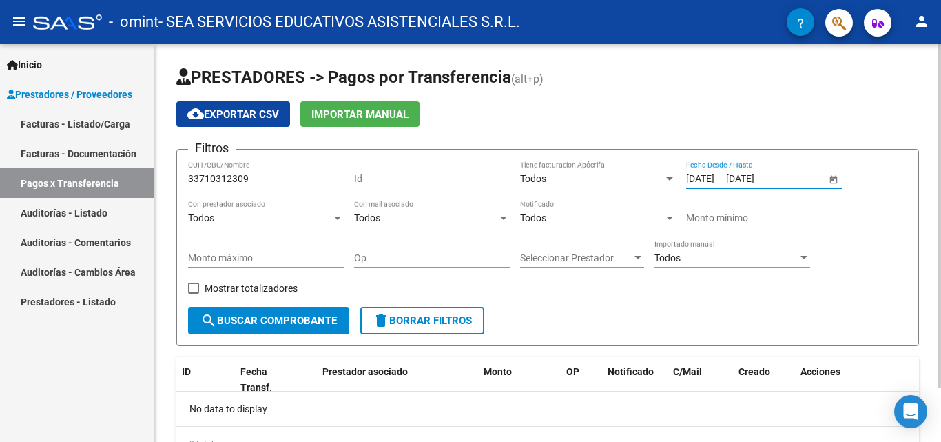
click at [258, 218] on div "Todos" at bounding box center [259, 218] width 143 height 12
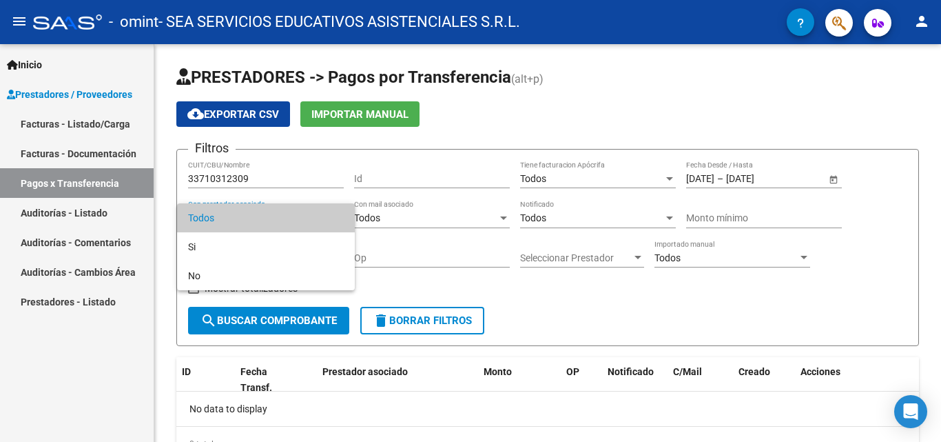
click at [265, 218] on span "Todos" at bounding box center [266, 217] width 156 height 29
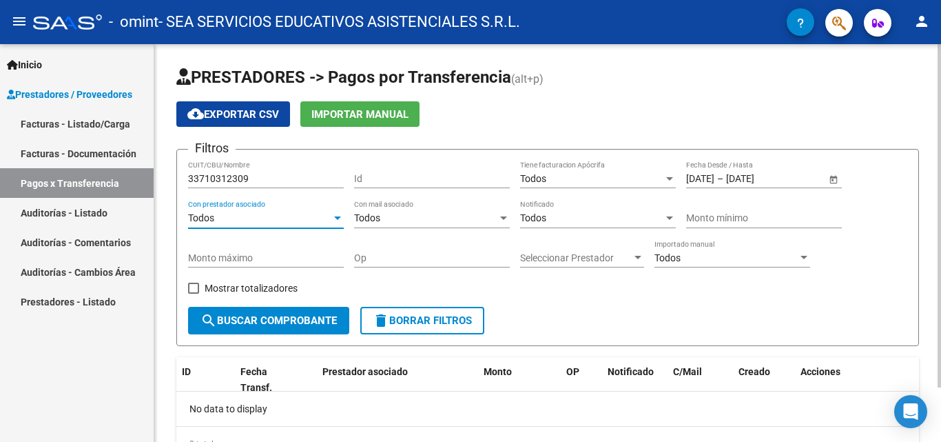
click at [707, 262] on div "Todos" at bounding box center [725, 258] width 143 height 12
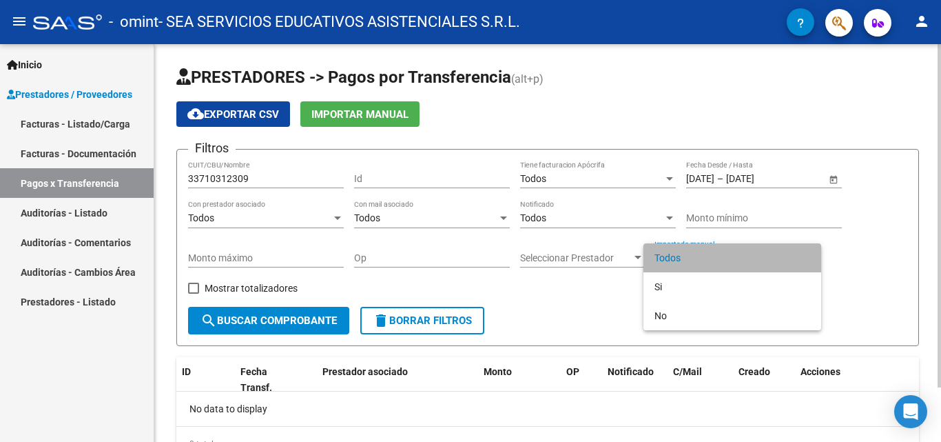
click at [707, 262] on span "Todos" at bounding box center [732, 257] width 156 height 29
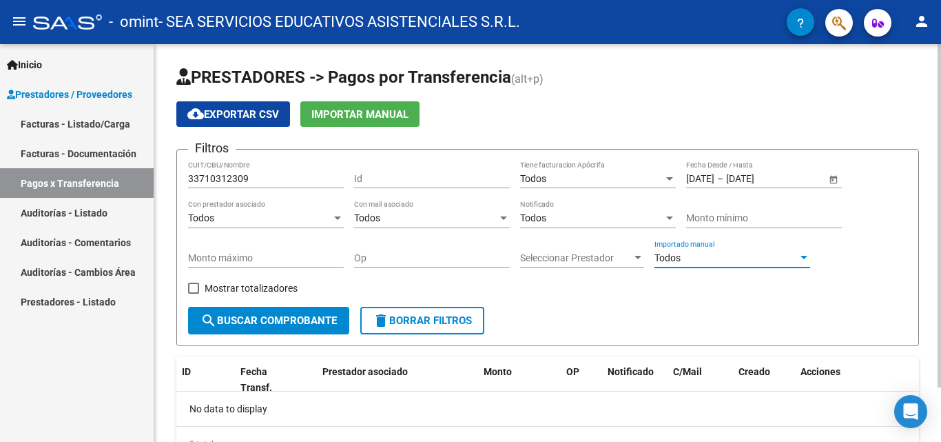
click at [316, 318] on span "search Buscar Comprobante" at bounding box center [268, 320] width 136 height 12
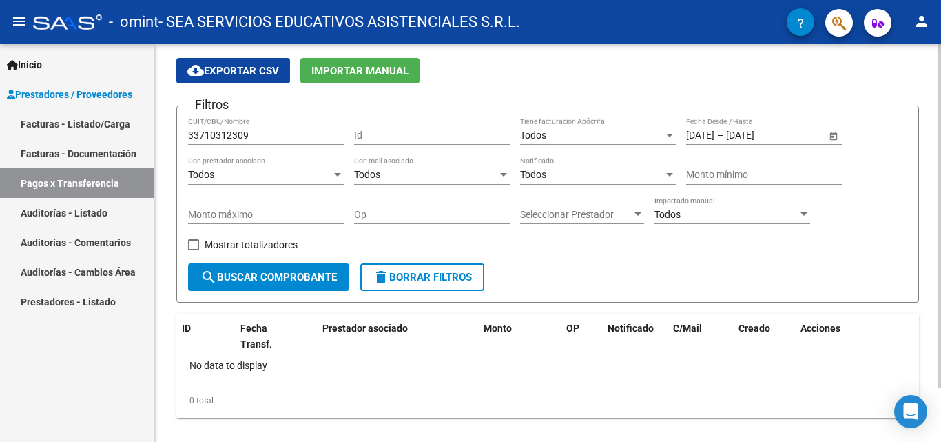
scroll to position [63, 0]
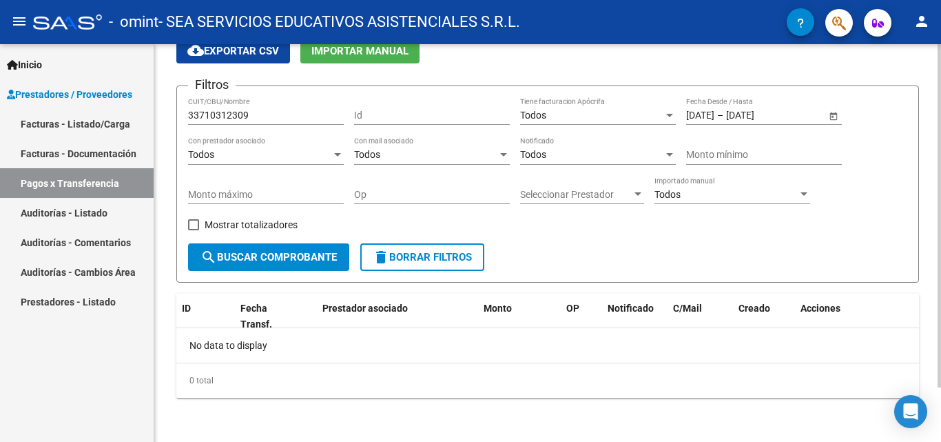
click at [374, 196] on input "Op" at bounding box center [432, 195] width 156 height 12
type input "9090"
click at [288, 248] on button "search Buscar Comprobante" at bounding box center [268, 257] width 161 height 28
click at [614, 190] on span "Seleccionar Prestador" at bounding box center [576, 195] width 112 height 12
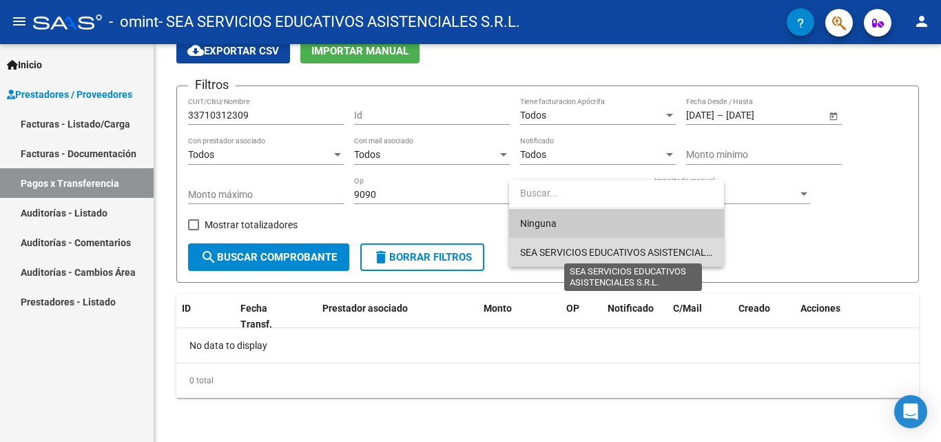
click at [588, 247] on span "SEA SERVICIOS EDUCATIVOS ASISTENCIALES S.R.L." at bounding box center [632, 252] width 225 height 11
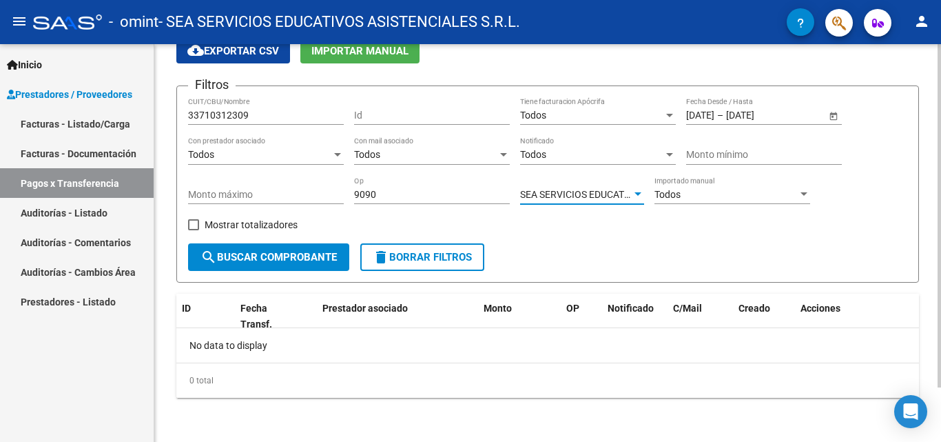
click at [296, 259] on span "search Buscar Comprobante" at bounding box center [268, 257] width 136 height 12
drag, startPoint x: 378, startPoint y: 196, endPoint x: 309, endPoint y: 231, distance: 77.6
click at [344, 213] on div "Filtros 33710312309 CUIT/CBU/Nombre Id Todos Tiene facturacion Apócrifa [DATE] …" at bounding box center [547, 170] width 719 height 146
click at [309, 243] on button "search Buscar Comprobante" at bounding box center [268, 257] width 161 height 28
click at [621, 113] on div "Todos" at bounding box center [591, 116] width 143 height 12
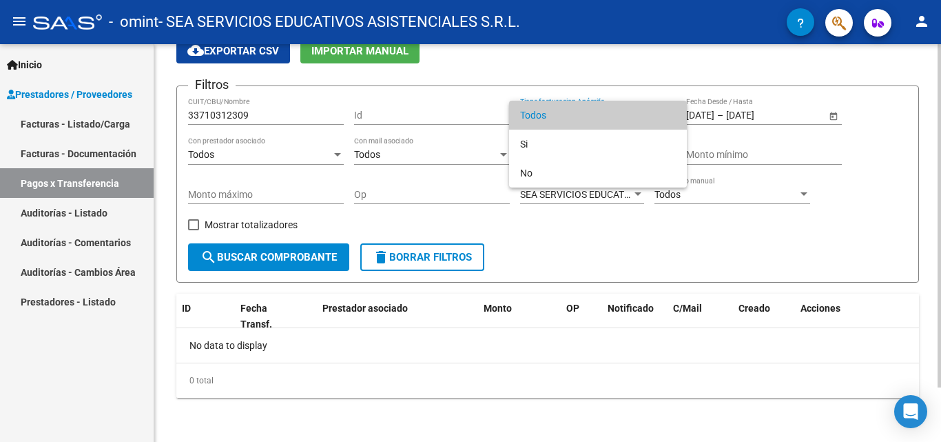
click at [621, 113] on span "Todos" at bounding box center [598, 115] width 156 height 29
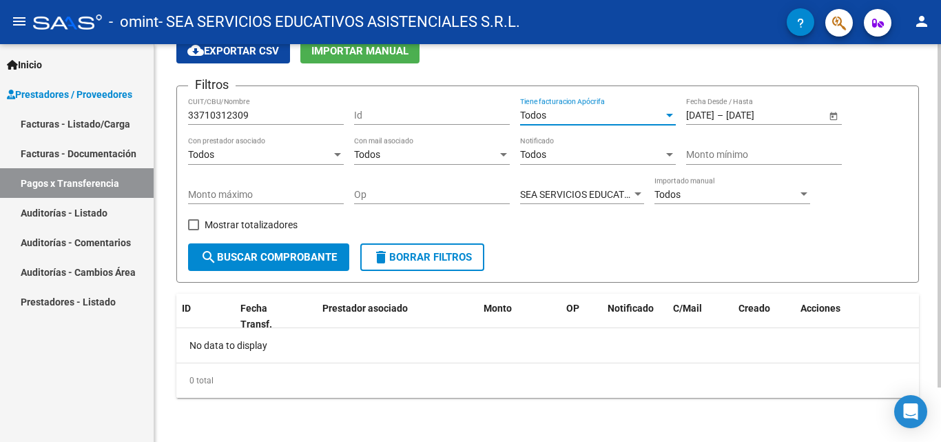
click at [406, 152] on div "Todos" at bounding box center [425, 155] width 143 height 12
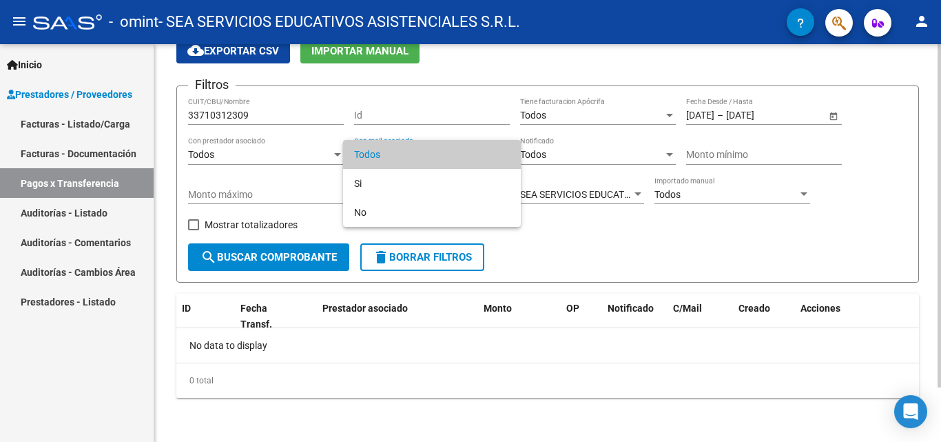
click at [406, 152] on span "Todos" at bounding box center [432, 154] width 156 height 29
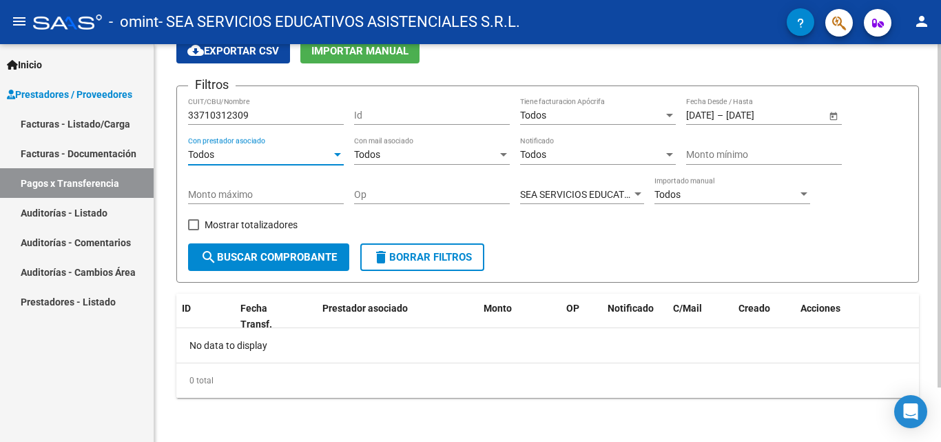
click at [268, 155] on div "Todos" at bounding box center [259, 155] width 143 height 12
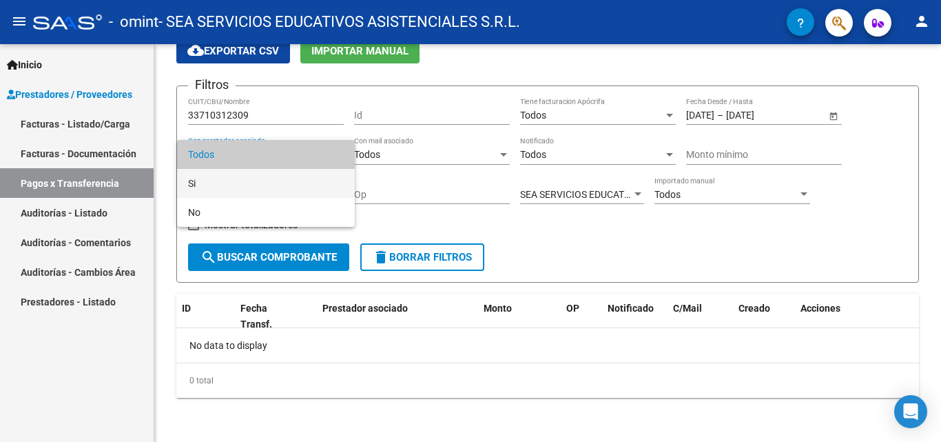
click at [253, 172] on span "Si" at bounding box center [266, 183] width 156 height 29
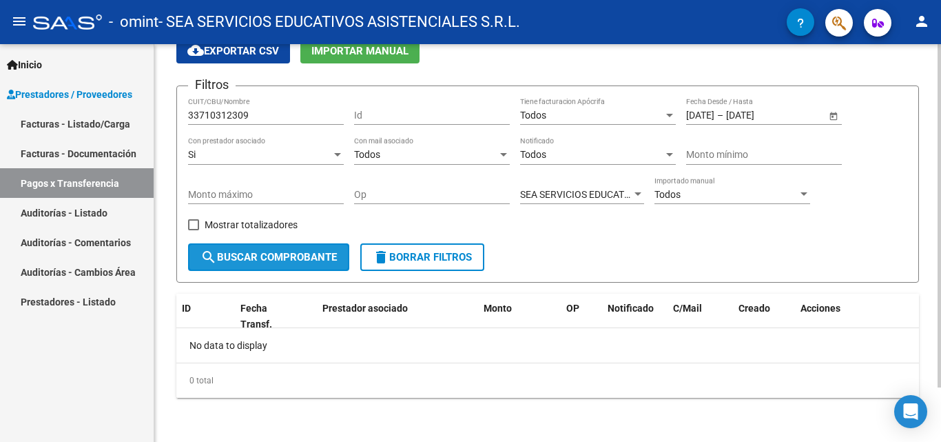
click at [298, 269] on button "search Buscar Comprobante" at bounding box center [268, 257] width 161 height 28
click at [681, 192] on div "Todos" at bounding box center [725, 195] width 143 height 12
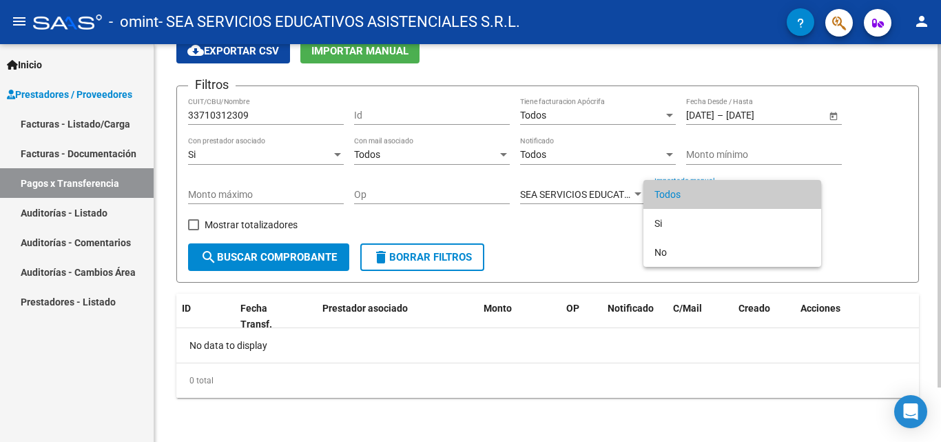
click at [681, 192] on span "Todos" at bounding box center [732, 194] width 156 height 29
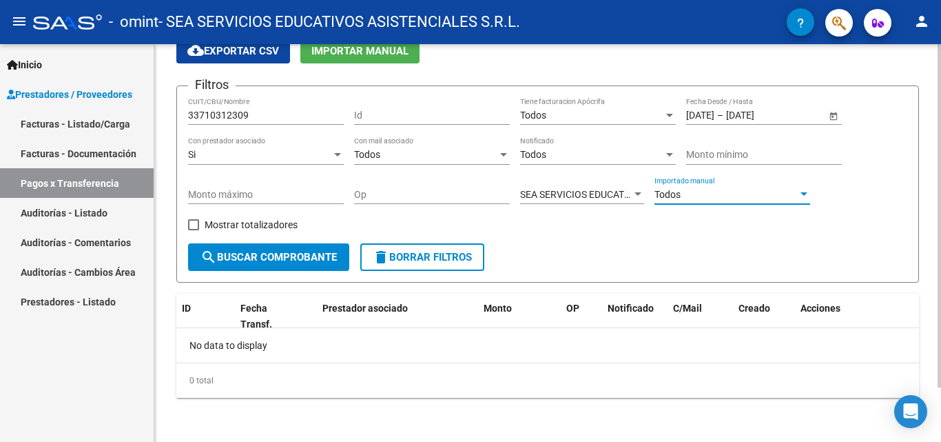
click at [681, 192] on div "Todos" at bounding box center [725, 195] width 143 height 12
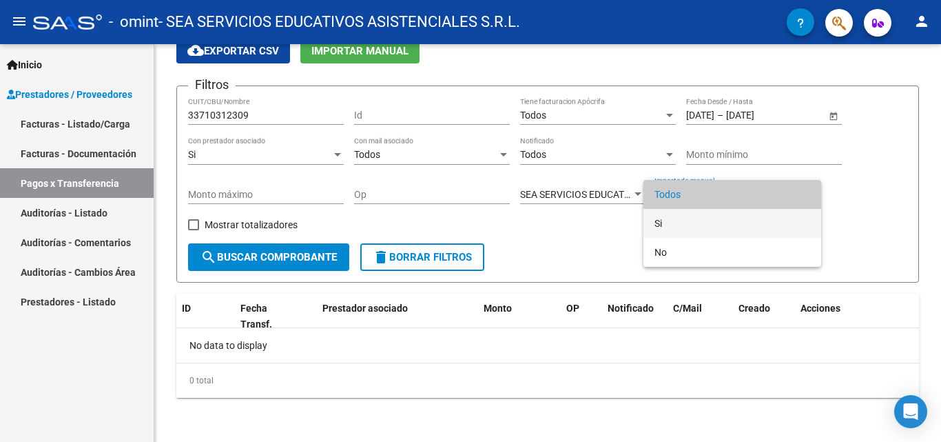
click at [656, 215] on span "Si" at bounding box center [732, 223] width 156 height 29
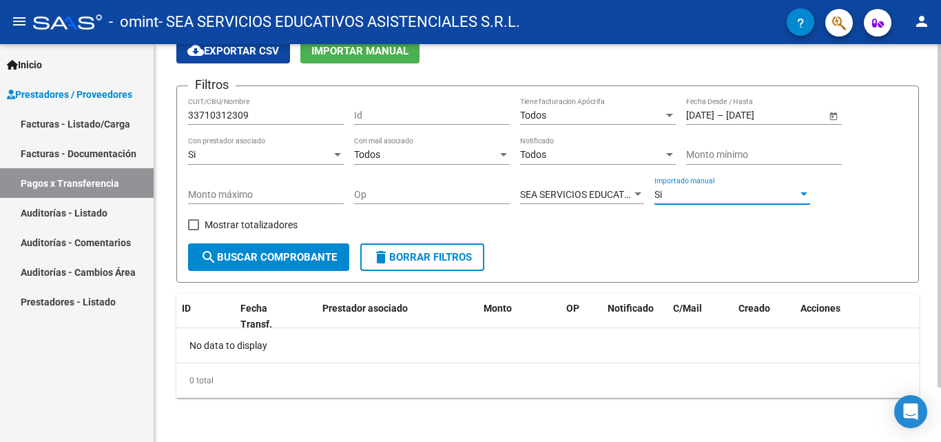
click at [310, 259] on span "search Buscar Comprobante" at bounding box center [268, 257] width 136 height 12
click at [417, 117] on input "Id" at bounding box center [432, 116] width 156 height 12
click at [417, 118] on input "Id" at bounding box center [432, 116] width 156 height 12
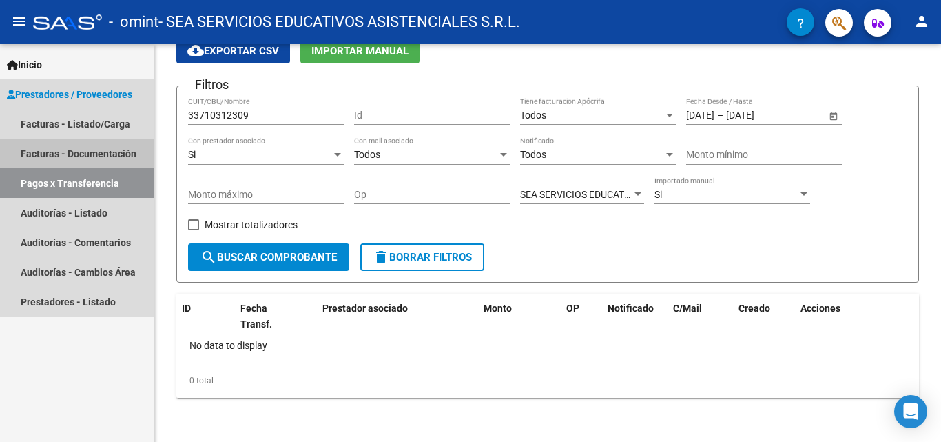
click at [97, 153] on link "Facturas - Documentación" at bounding box center [77, 153] width 154 height 30
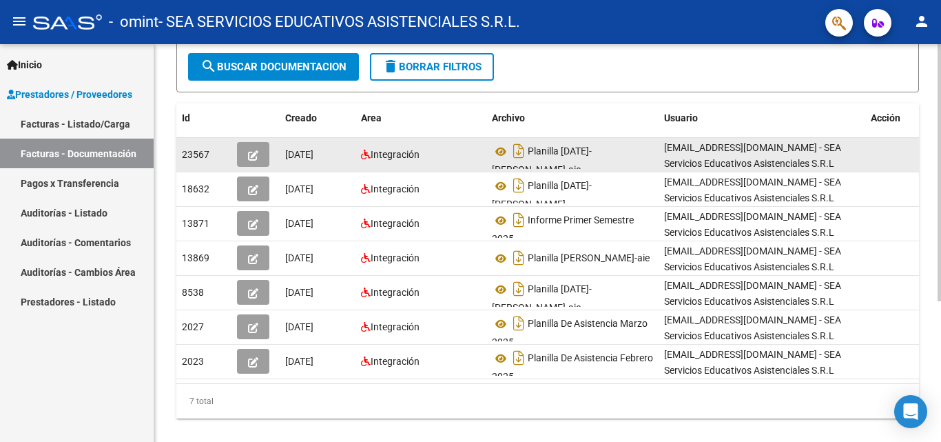
scroll to position [207, 0]
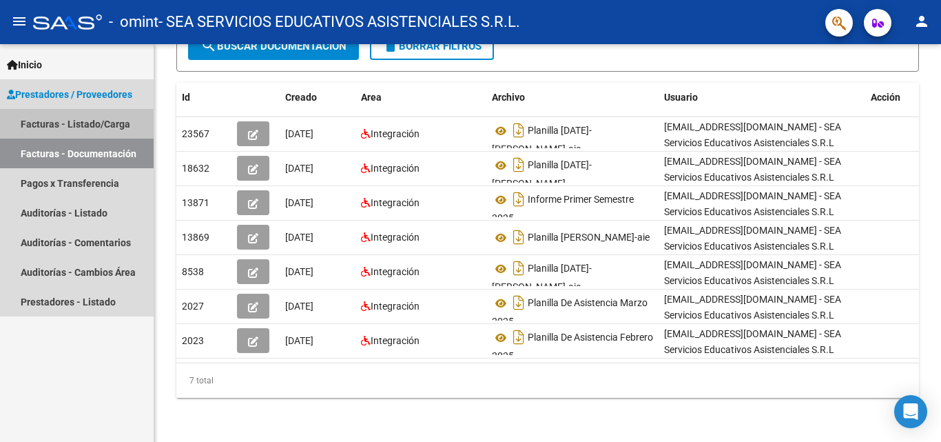
click at [116, 125] on link "Facturas - Listado/Carga" at bounding box center [77, 124] width 154 height 30
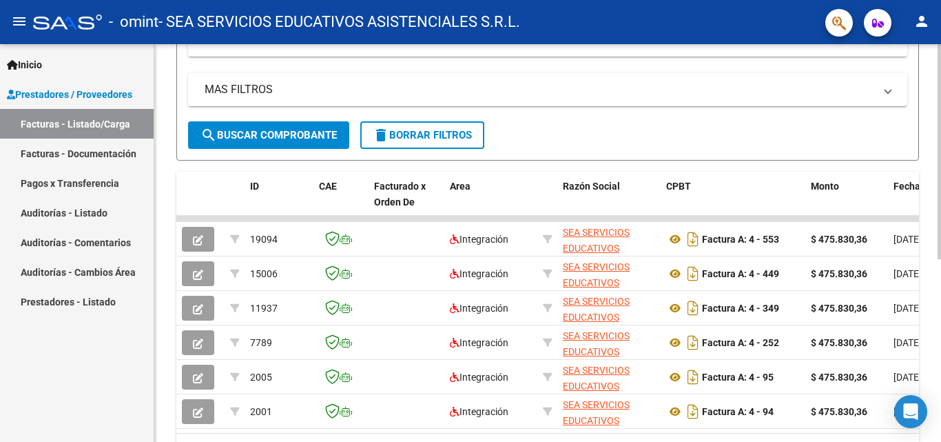
scroll to position [276, 0]
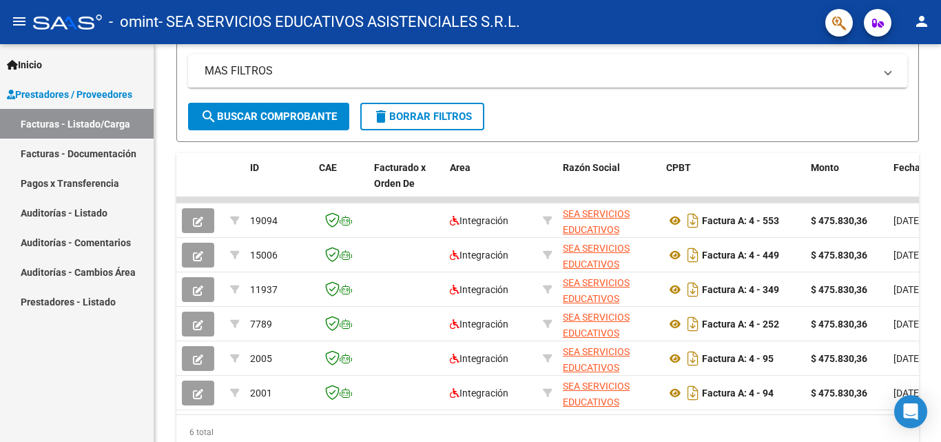
click at [89, 178] on link "Pagos x Transferencia" at bounding box center [77, 183] width 154 height 30
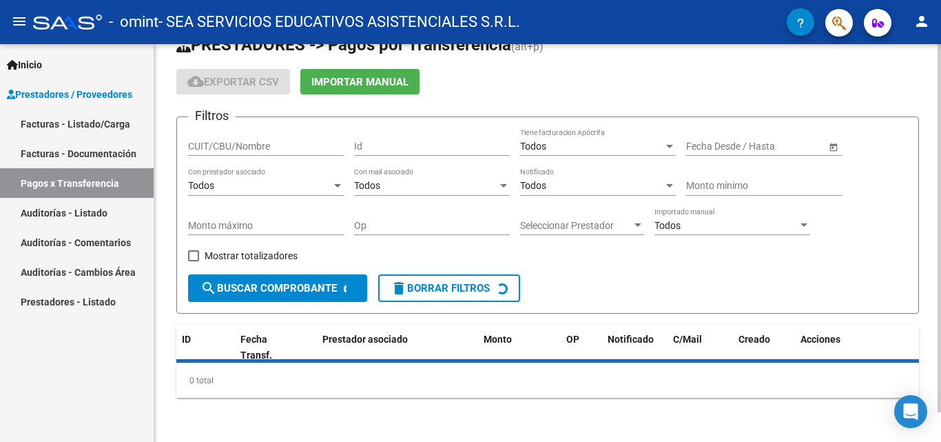
scroll to position [63, 0]
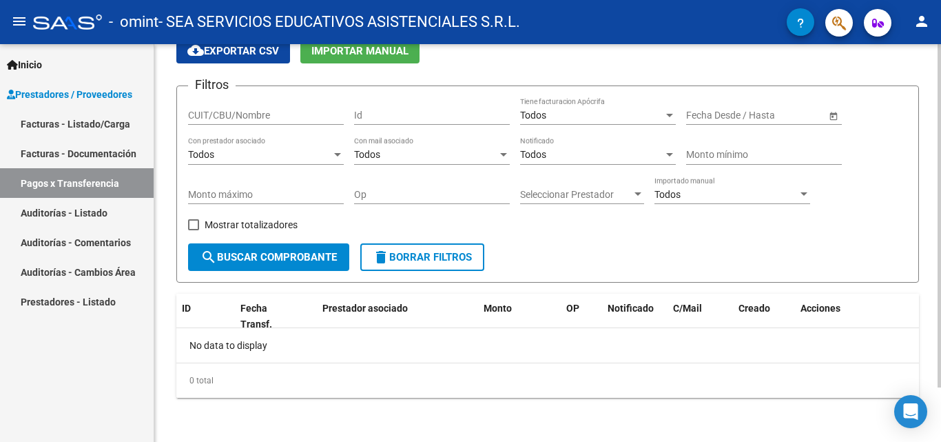
click at [371, 112] on input "Id" at bounding box center [432, 116] width 156 height 12
type input "11937"
click at [289, 114] on input "CUIT/CBU/Nombre" at bounding box center [266, 116] width 156 height 12
type input "33710312309"
click at [619, 198] on span "Seleccionar Prestador" at bounding box center [576, 195] width 112 height 12
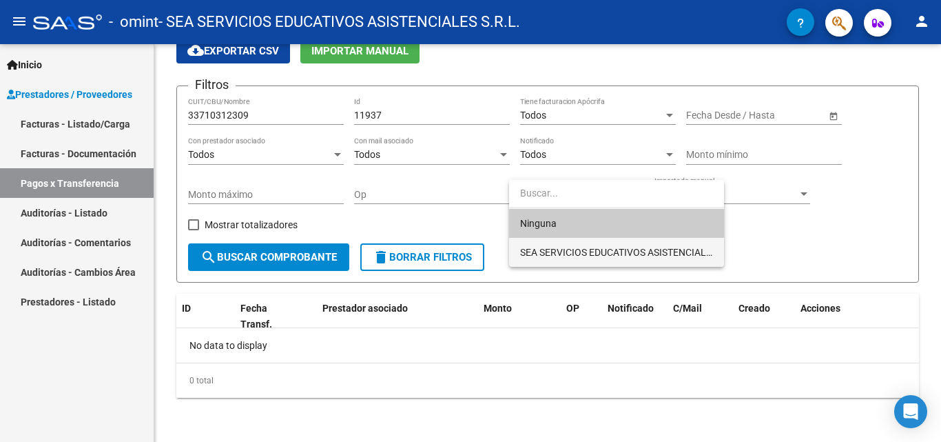
click at [576, 245] on span "SEA SERVICIOS EDUCATIVOS ASISTENCIALES S.R.L." at bounding box center [616, 252] width 193 height 29
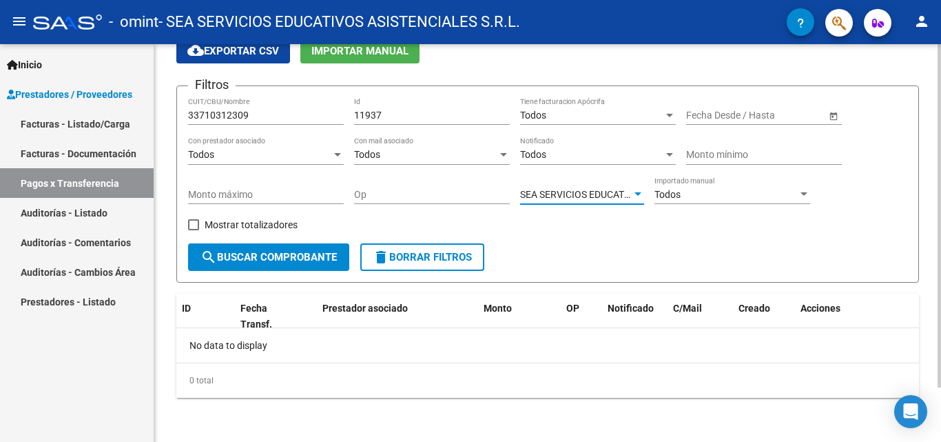
click at [298, 260] on span "search Buscar Comprobante" at bounding box center [268, 257] width 136 height 12
click at [360, 194] on input "Op" at bounding box center [432, 195] width 156 height 12
type input "9090"
click at [298, 247] on button "search Buscar Comprobante" at bounding box center [268, 257] width 161 height 28
drag, startPoint x: 316, startPoint y: 178, endPoint x: 251, endPoint y: 165, distance: 66.1
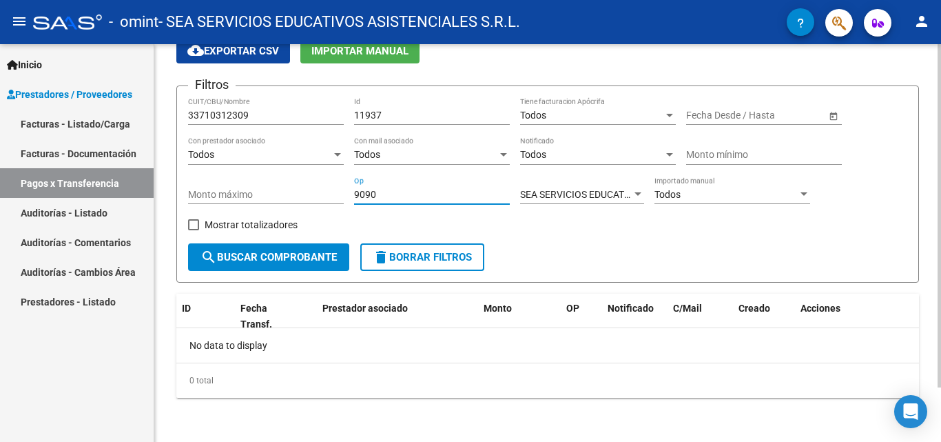
click at [251, 165] on div "Filtros 33710312309 CUIT/CBU/Nombre 11937 Id Todos Tiene facturacion Apócrifa F…" at bounding box center [547, 170] width 719 height 146
click at [830, 116] on span "Open calendar" at bounding box center [833, 115] width 33 height 33
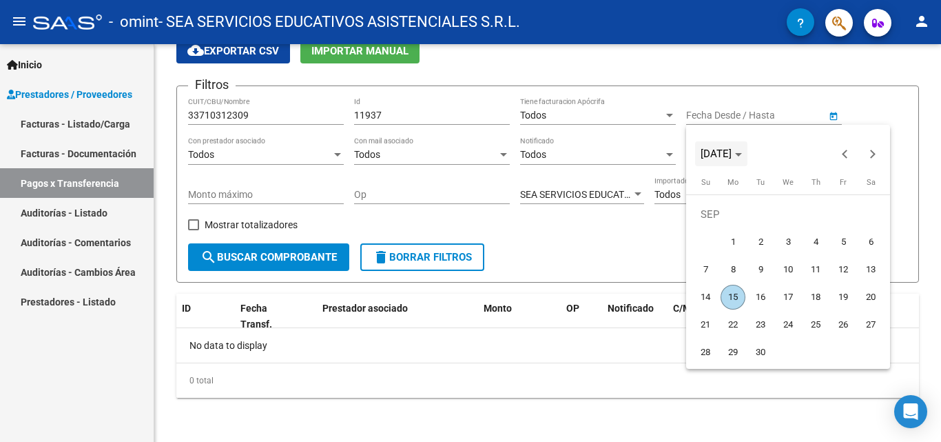
click at [742, 149] on span "[DATE]" at bounding box center [721, 154] width 41 height 10
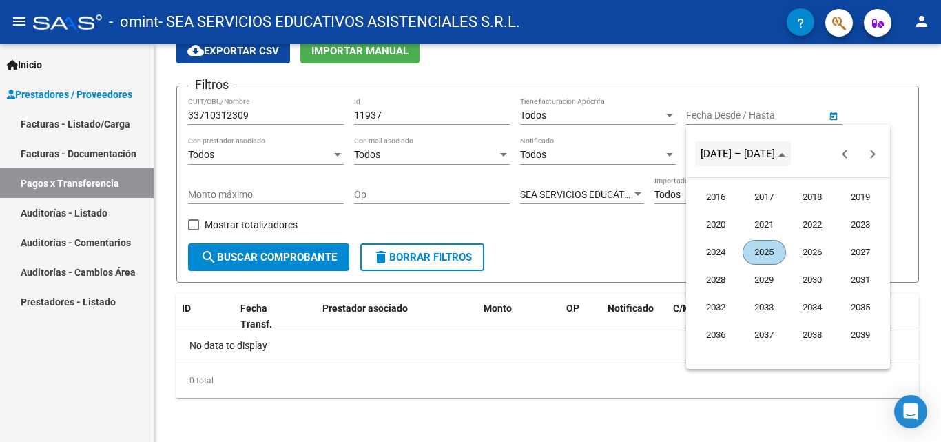
click at [750, 149] on span "[DATE] – [DATE]" at bounding box center [738, 153] width 74 height 12
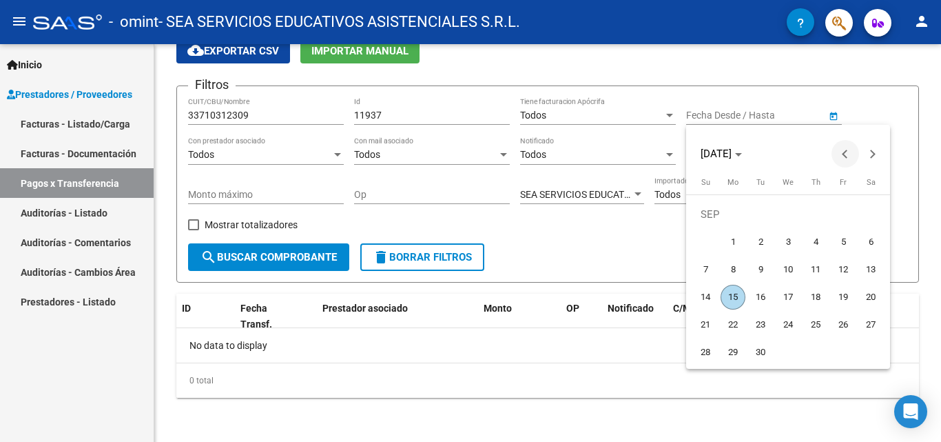
click at [840, 153] on span "Previous month" at bounding box center [845, 154] width 28 height 28
click at [759, 239] on span "1" at bounding box center [760, 241] width 25 height 25
type input "[DATE]"
click at [874, 157] on span "Next month" at bounding box center [873, 154] width 28 height 28
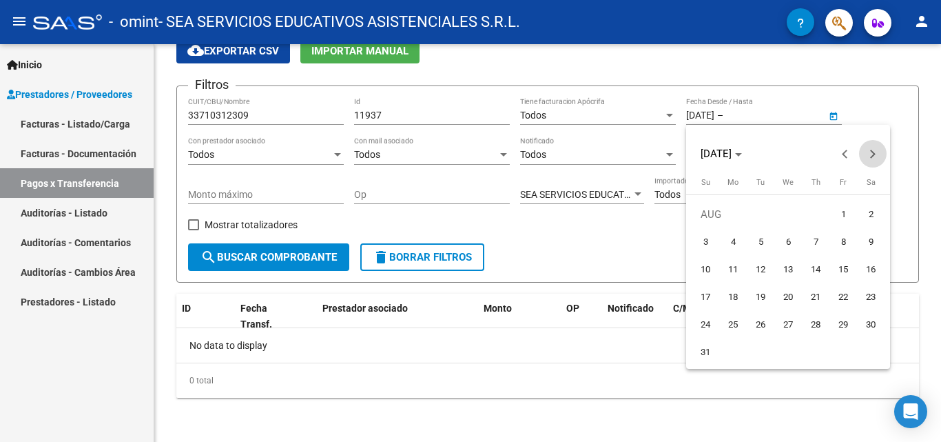
click at [874, 157] on span "Next month" at bounding box center [873, 154] width 28 height 28
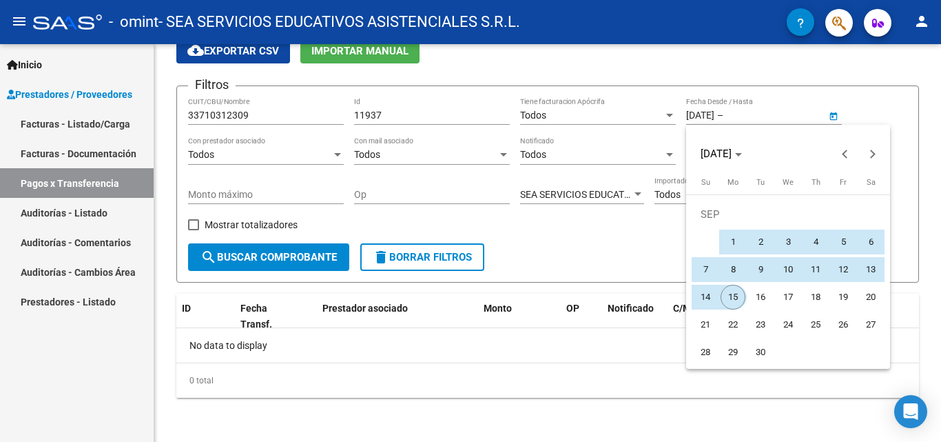
click at [737, 295] on span "15" at bounding box center [733, 297] width 25 height 25
type input "[DATE]"
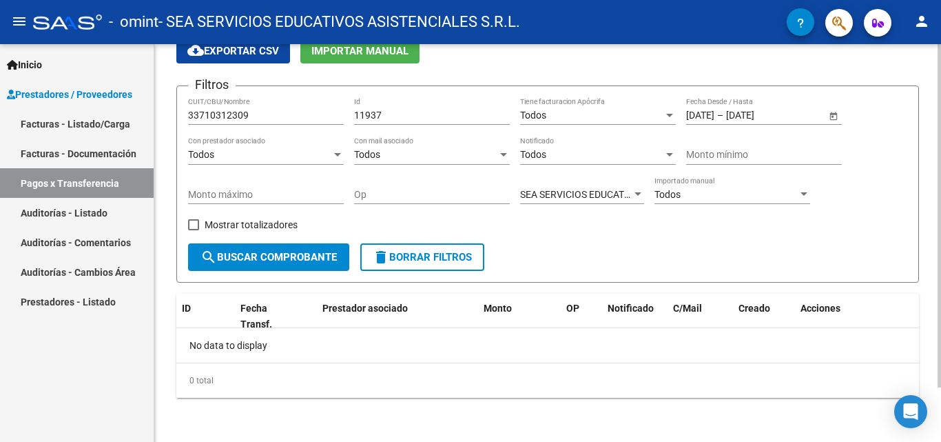
click at [301, 258] on span "search Buscar Comprobante" at bounding box center [268, 257] width 136 height 12
click at [266, 151] on div "Todos" at bounding box center [259, 155] width 143 height 12
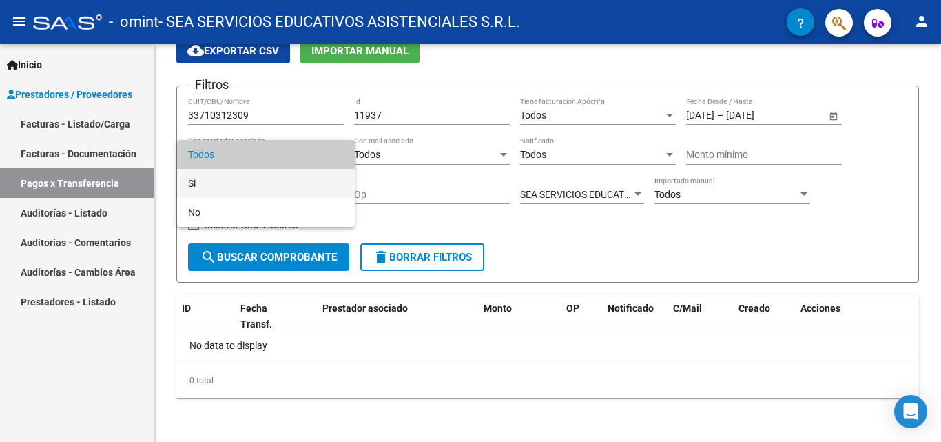
click at [257, 178] on span "Si" at bounding box center [266, 183] width 156 height 29
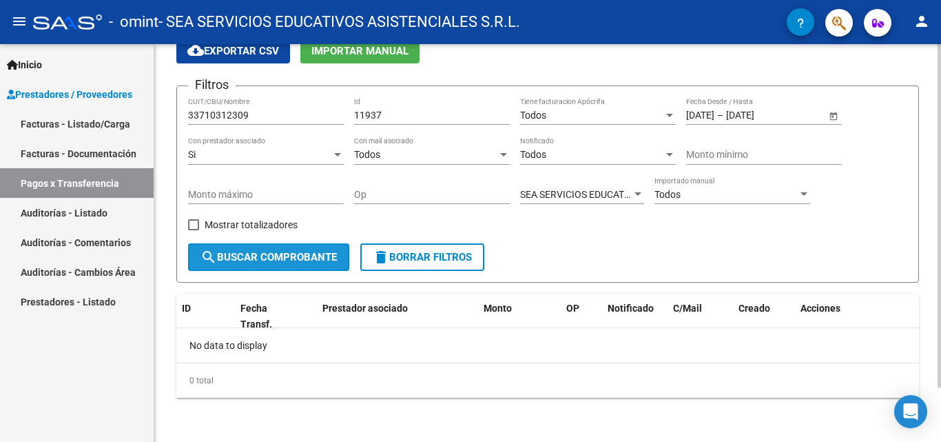
click at [244, 260] on span "search Buscar Comprobante" at bounding box center [268, 257] width 136 height 12
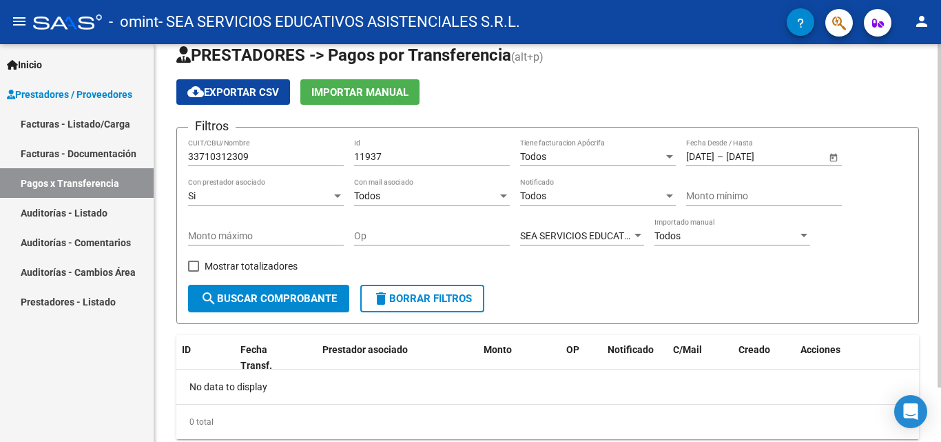
scroll to position [0, 0]
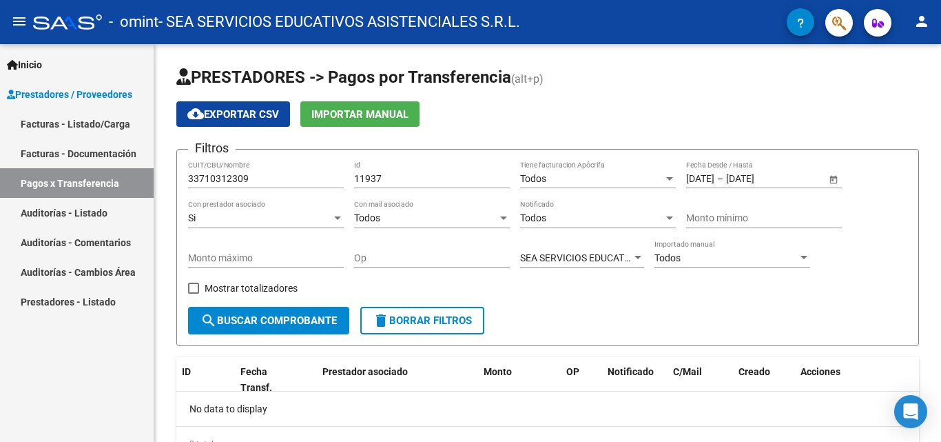
click at [57, 61] on link "Inicio" at bounding box center [77, 65] width 154 height 30
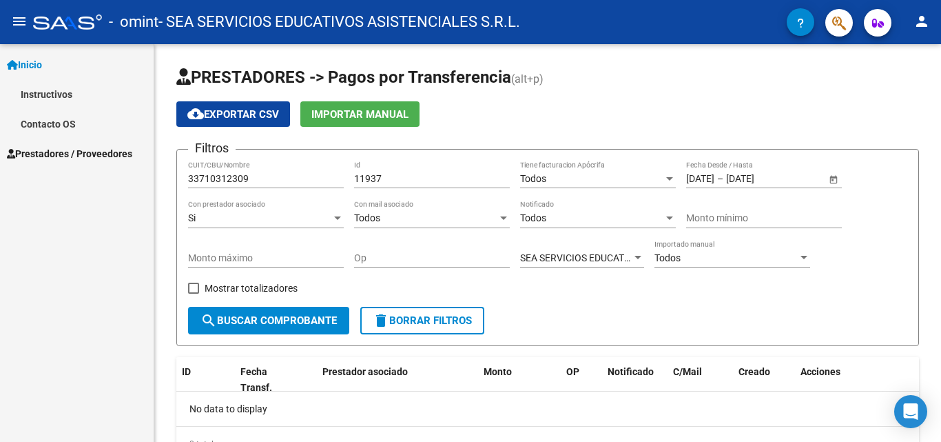
click at [50, 122] on link "Contacto OS" at bounding box center [77, 124] width 154 height 30
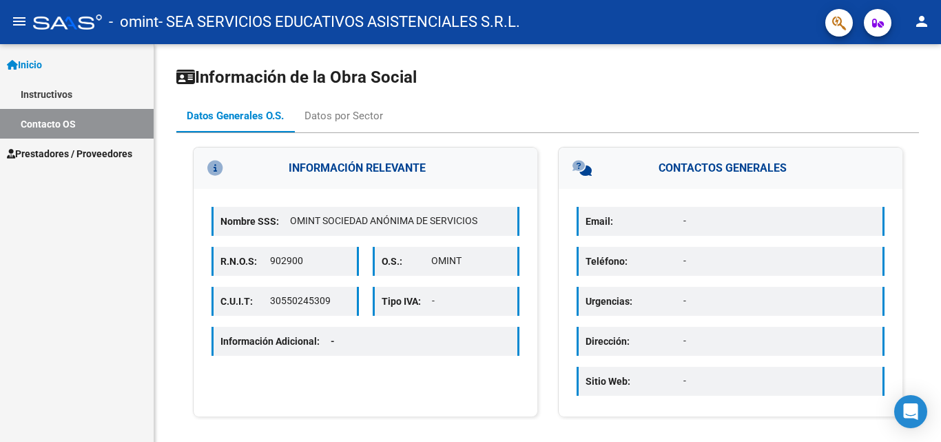
click at [43, 157] on span "Prestadores / Proveedores" at bounding box center [69, 153] width 125 height 15
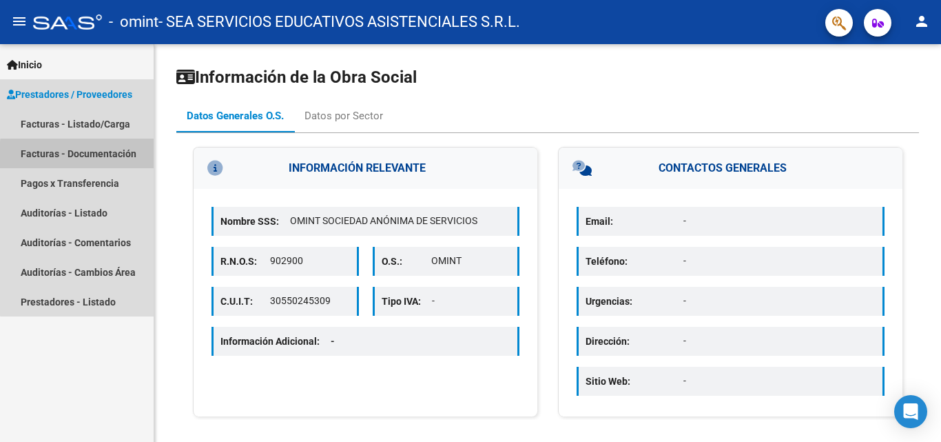
click at [85, 156] on link "Facturas - Documentación" at bounding box center [77, 153] width 154 height 30
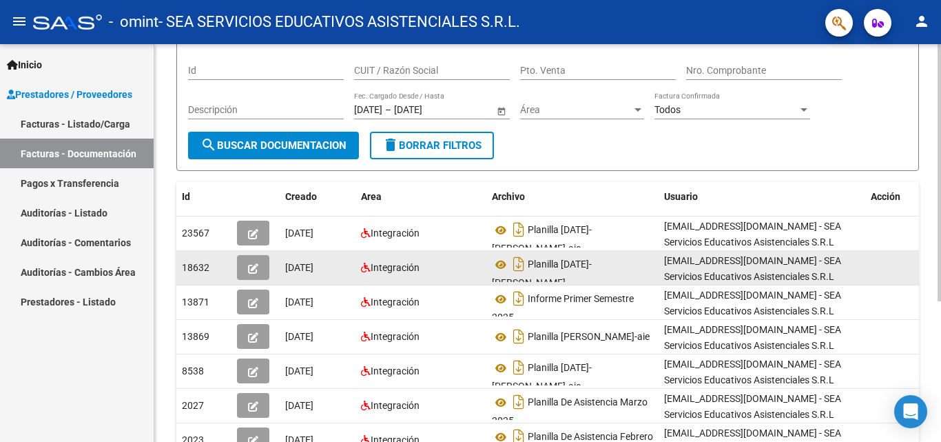
scroll to position [138, 0]
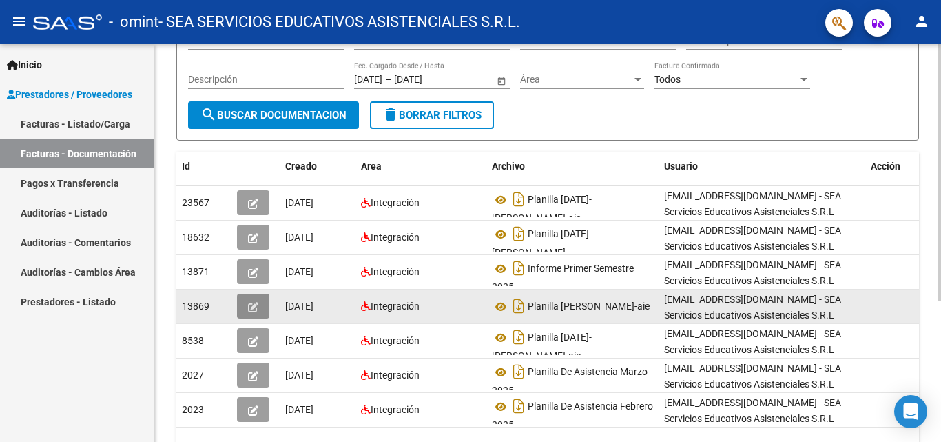
click at [255, 306] on icon "button" at bounding box center [253, 307] width 10 height 10
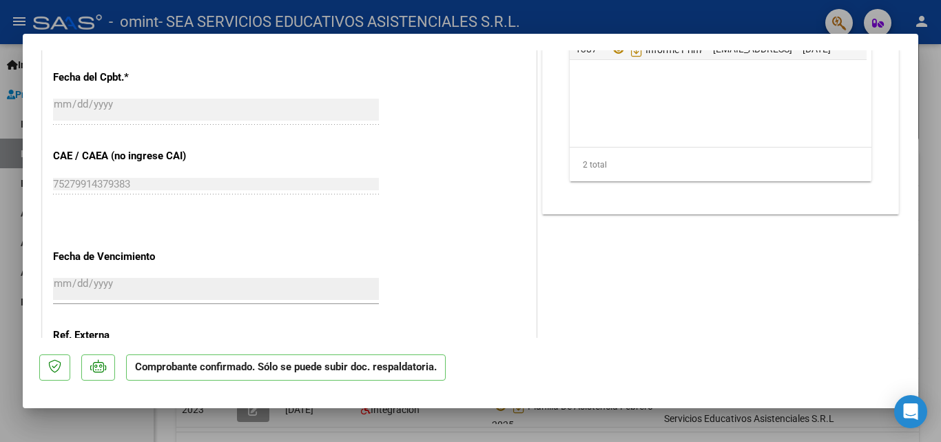
scroll to position [867, 0]
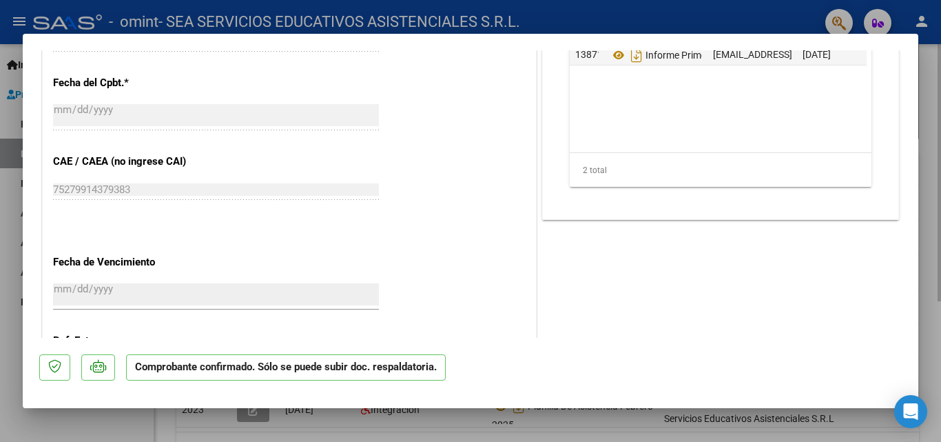
click at [924, 147] on div at bounding box center [470, 221] width 941 height 442
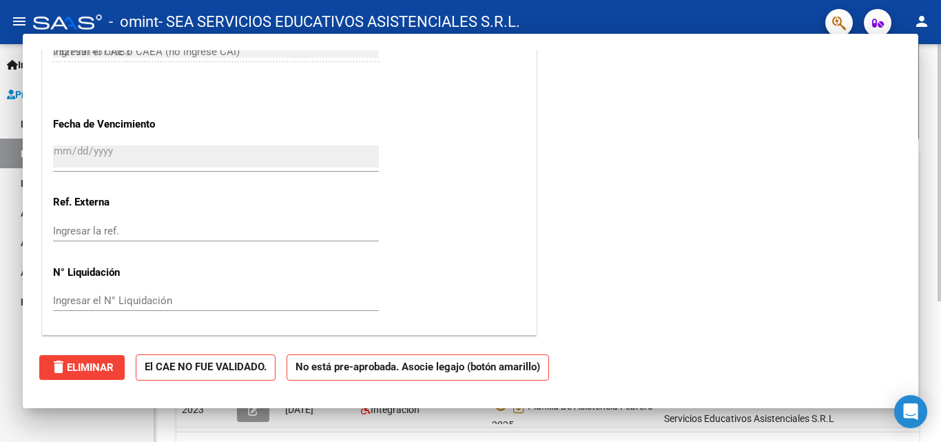
type input "$ 0,00"
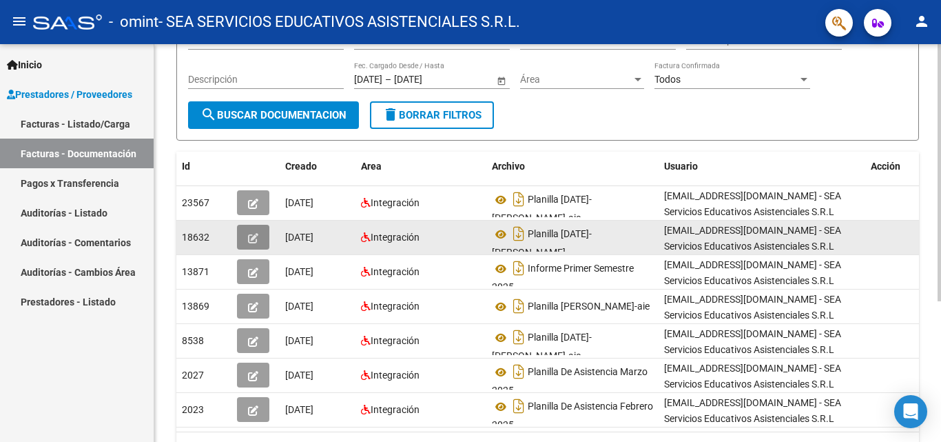
click at [253, 240] on icon "button" at bounding box center [253, 238] width 10 height 10
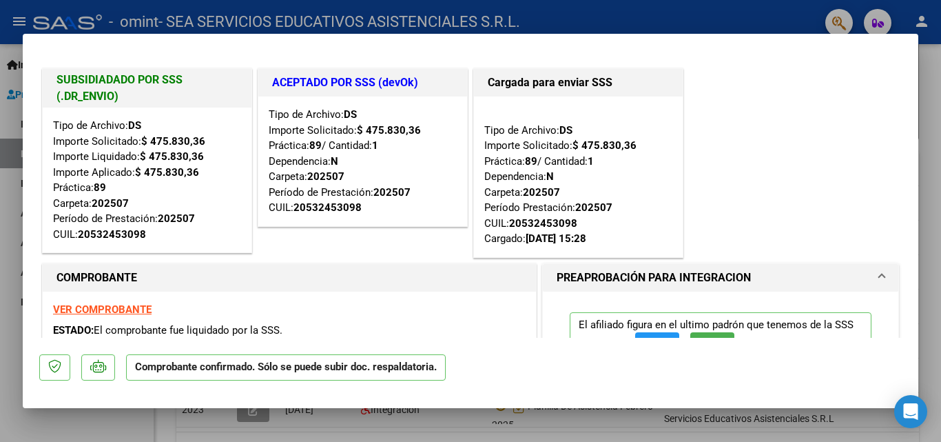
click at [931, 123] on div at bounding box center [470, 221] width 941 height 442
type input "$ 0,00"
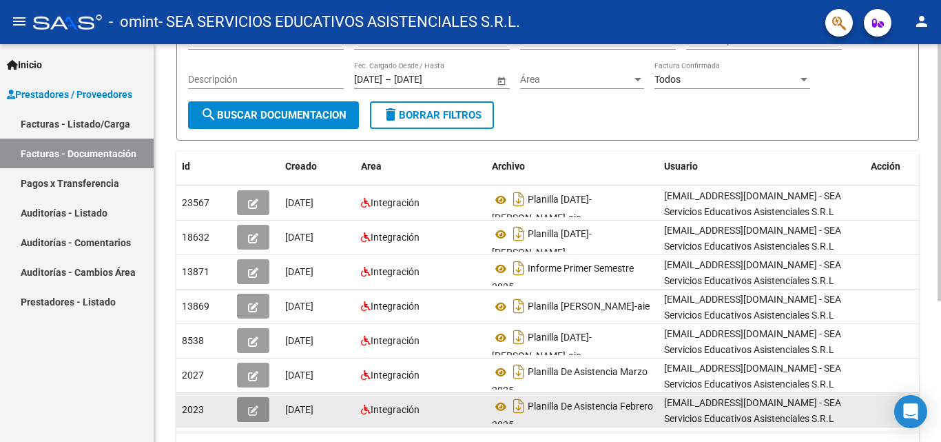
click at [252, 412] on icon "button" at bounding box center [253, 410] width 10 height 10
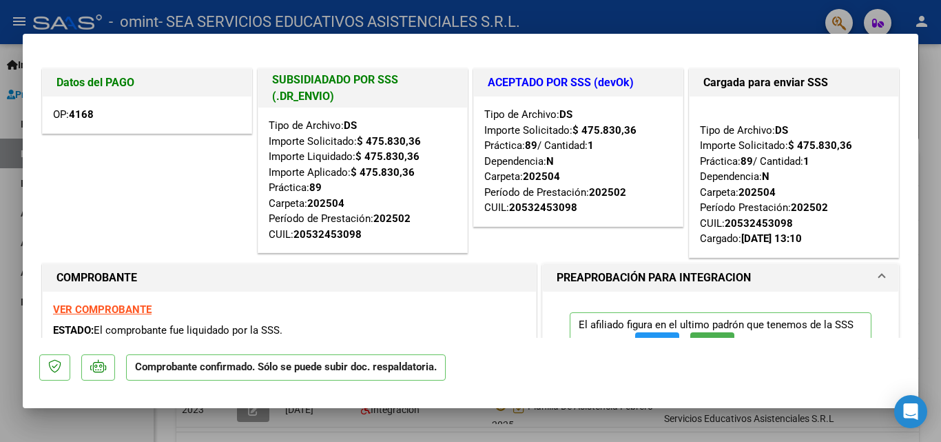
click at [931, 130] on div at bounding box center [470, 221] width 941 height 442
type input "$ 0,00"
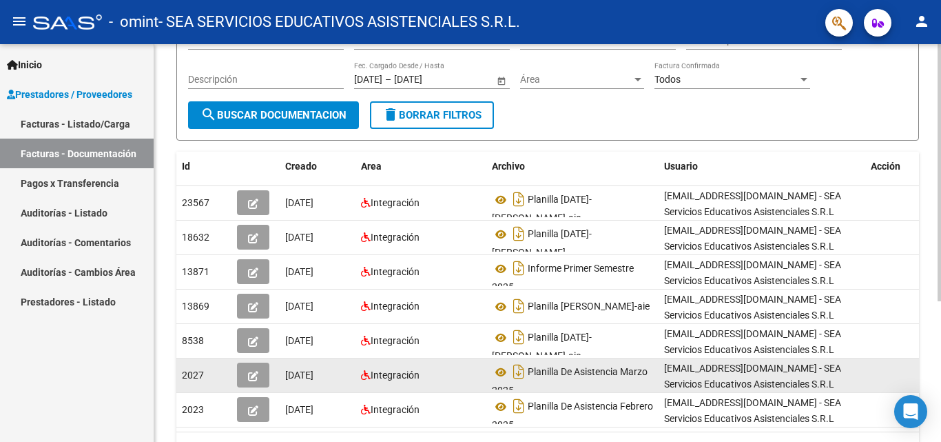
click at [256, 374] on icon "button" at bounding box center [253, 376] width 10 height 10
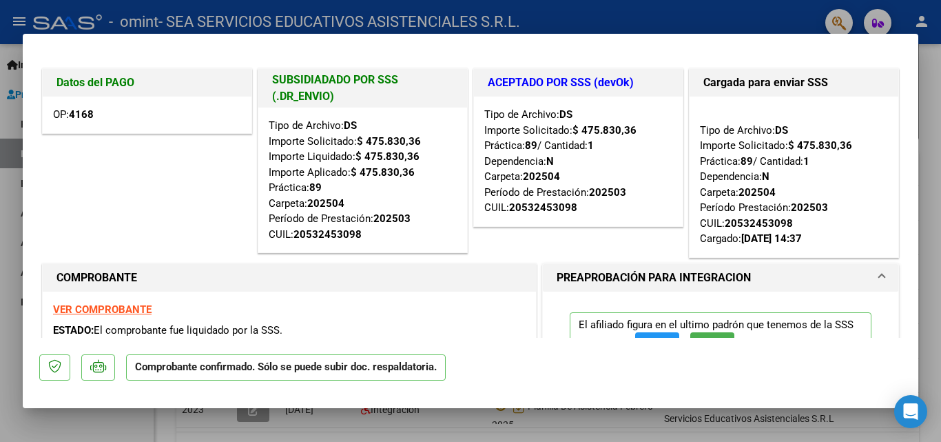
click at [935, 151] on div at bounding box center [470, 221] width 941 height 442
type input "$ 0,00"
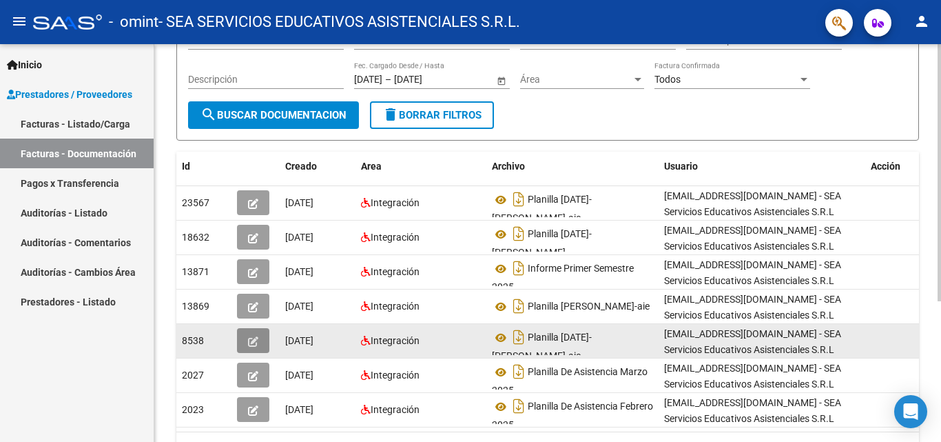
click at [256, 345] on icon "button" at bounding box center [253, 341] width 10 height 10
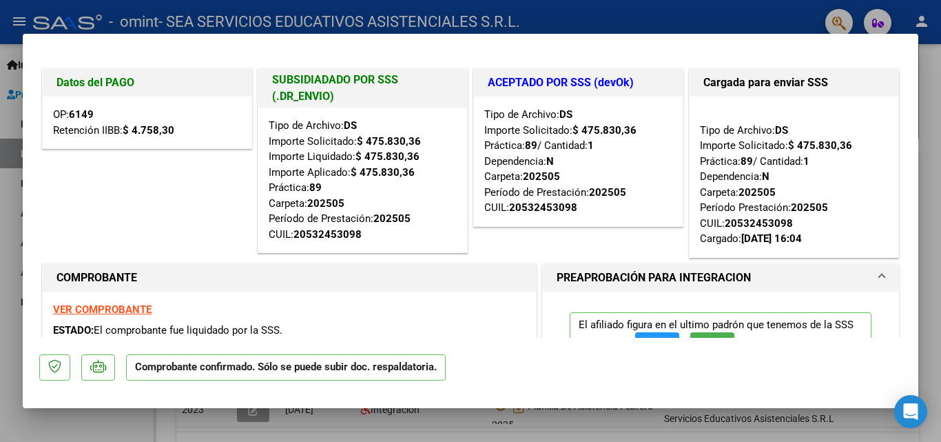
click at [932, 196] on div at bounding box center [470, 221] width 941 height 442
type input "$ 0,00"
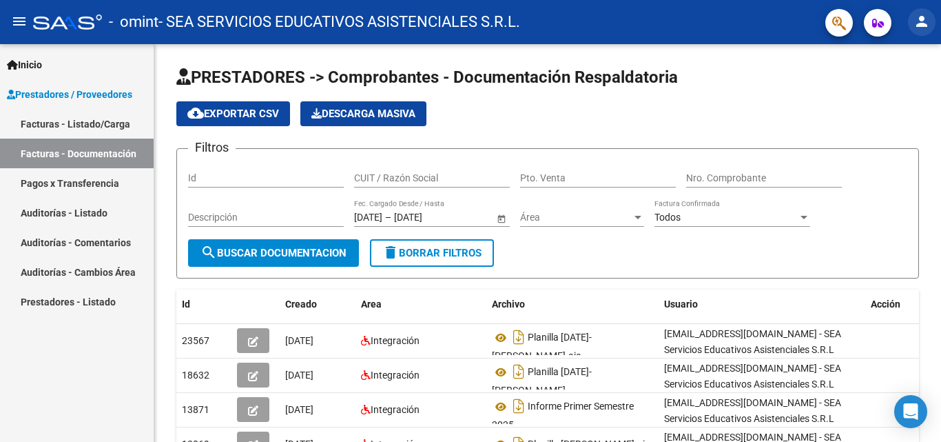
click at [924, 23] on mat-icon "person" at bounding box center [921, 21] width 17 height 17
click at [935, 224] on div at bounding box center [470, 221] width 941 height 442
click at [924, 19] on mat-icon "person" at bounding box center [921, 21] width 17 height 17
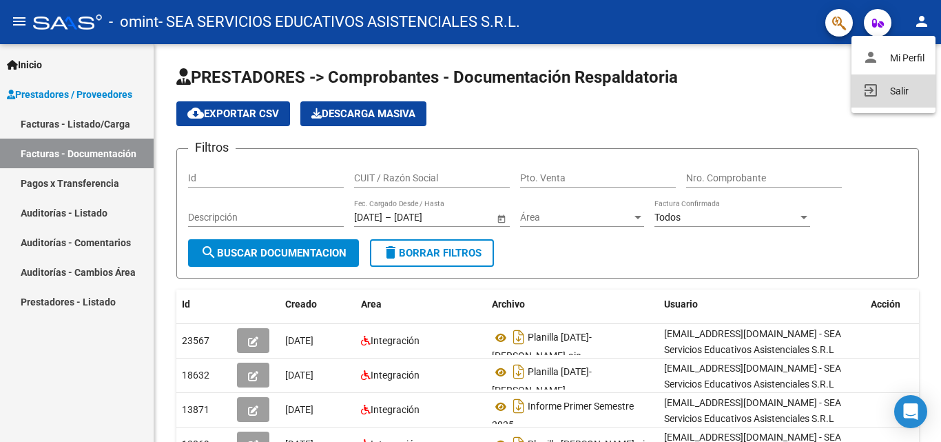
click at [890, 91] on button "exit_to_app Salir" at bounding box center [893, 90] width 84 height 33
